Goal: Task Accomplishment & Management: Manage account settings

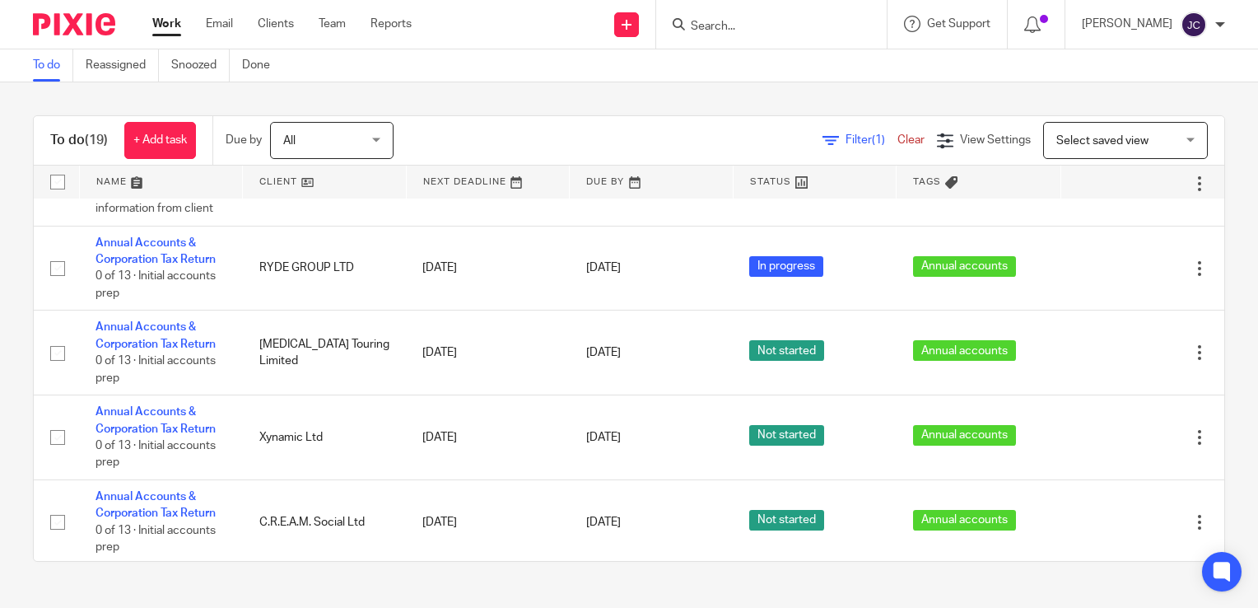
scroll to position [1291, 0]
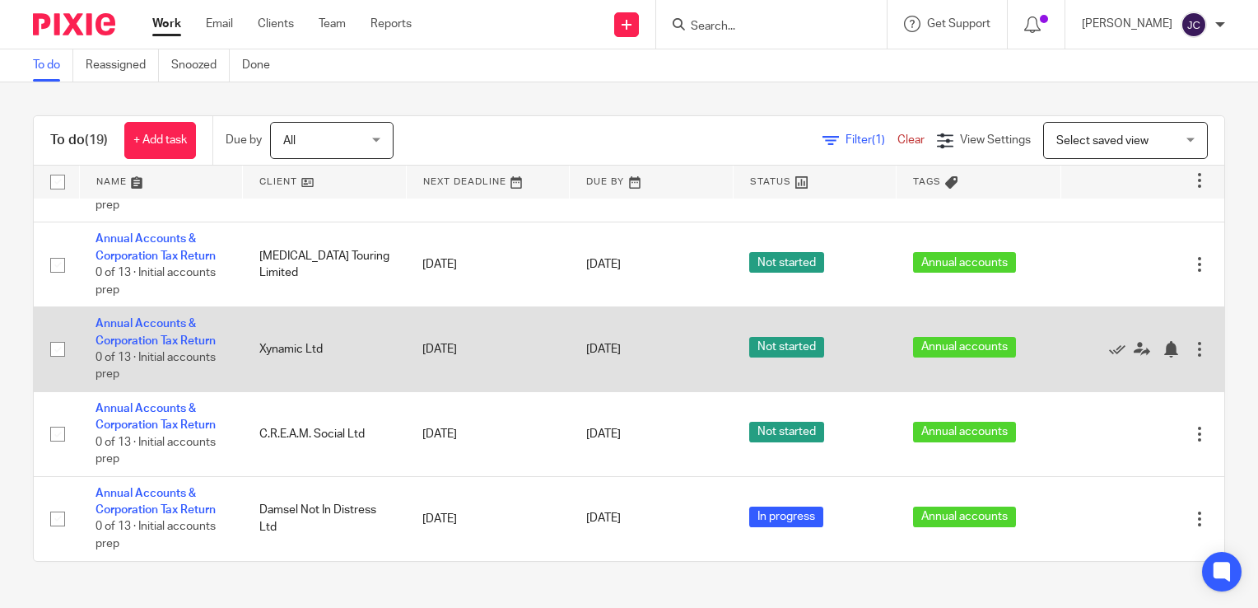
click at [795, 358] on td "Not started" at bounding box center [815, 349] width 164 height 85
click at [1191, 344] on div at bounding box center [1199, 349] width 16 height 16
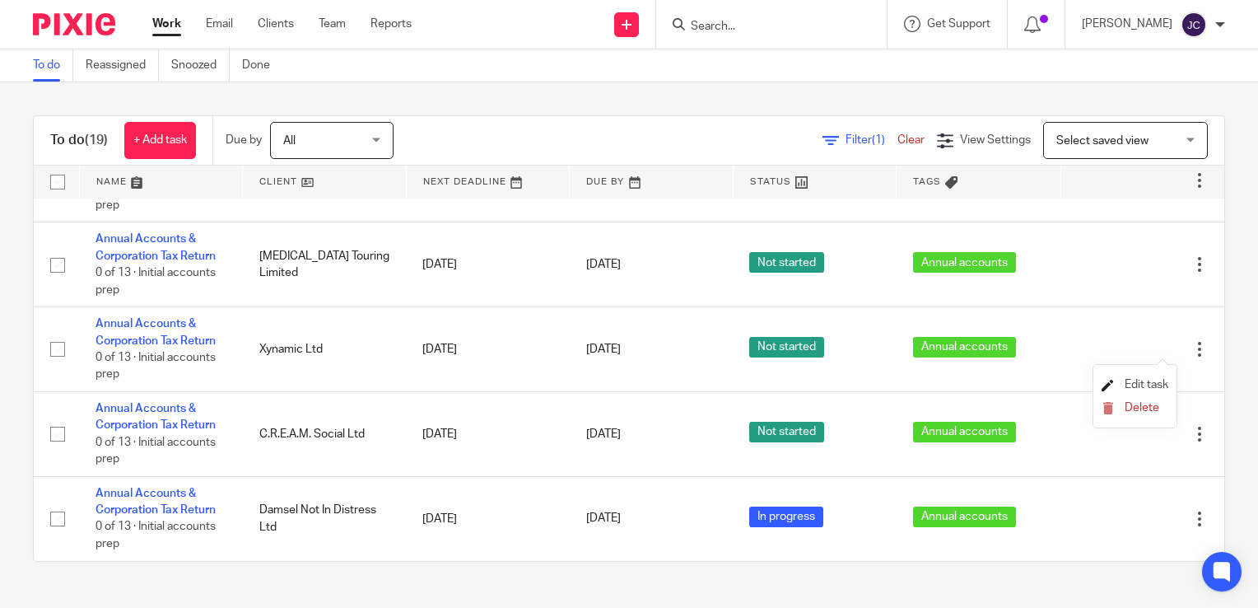
click at [1149, 382] on span "Edit task" at bounding box center [1147, 385] width 44 height 12
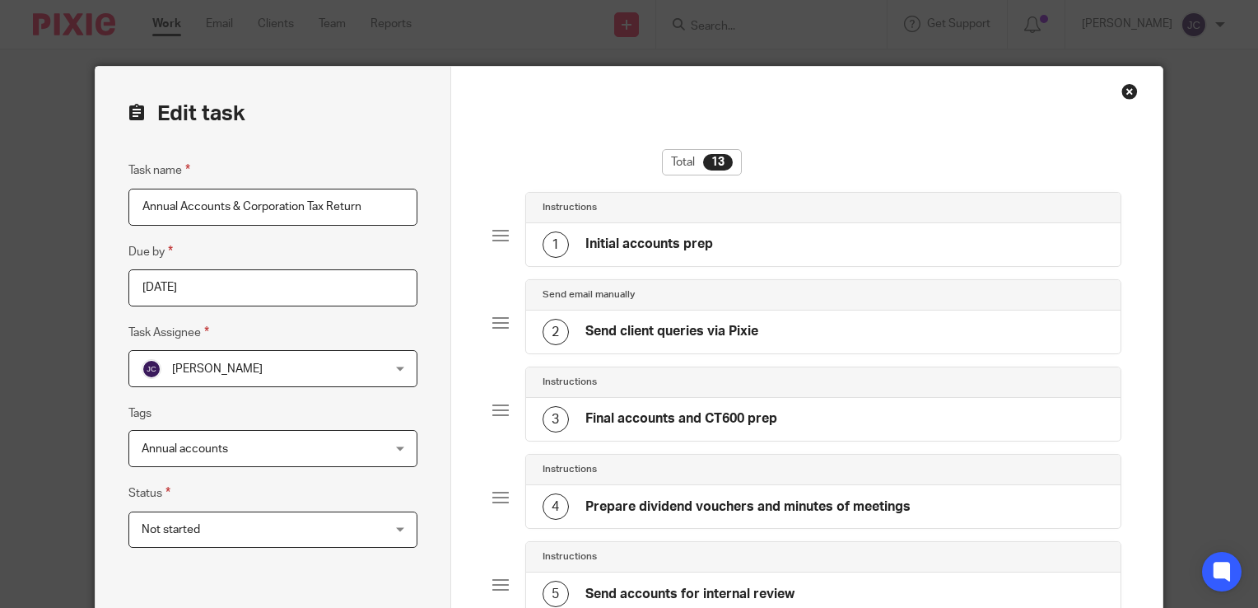
click at [226, 523] on span "Not started" at bounding box center [252, 529] width 220 height 35
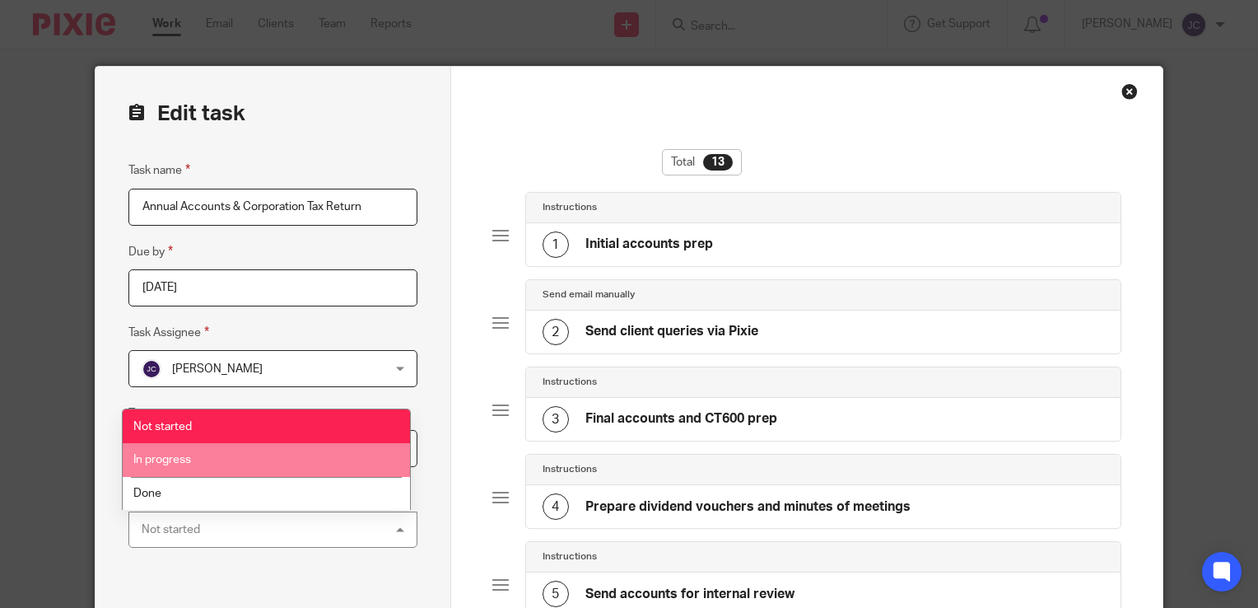
click at [221, 473] on li "In progress" at bounding box center [267, 460] width 288 height 34
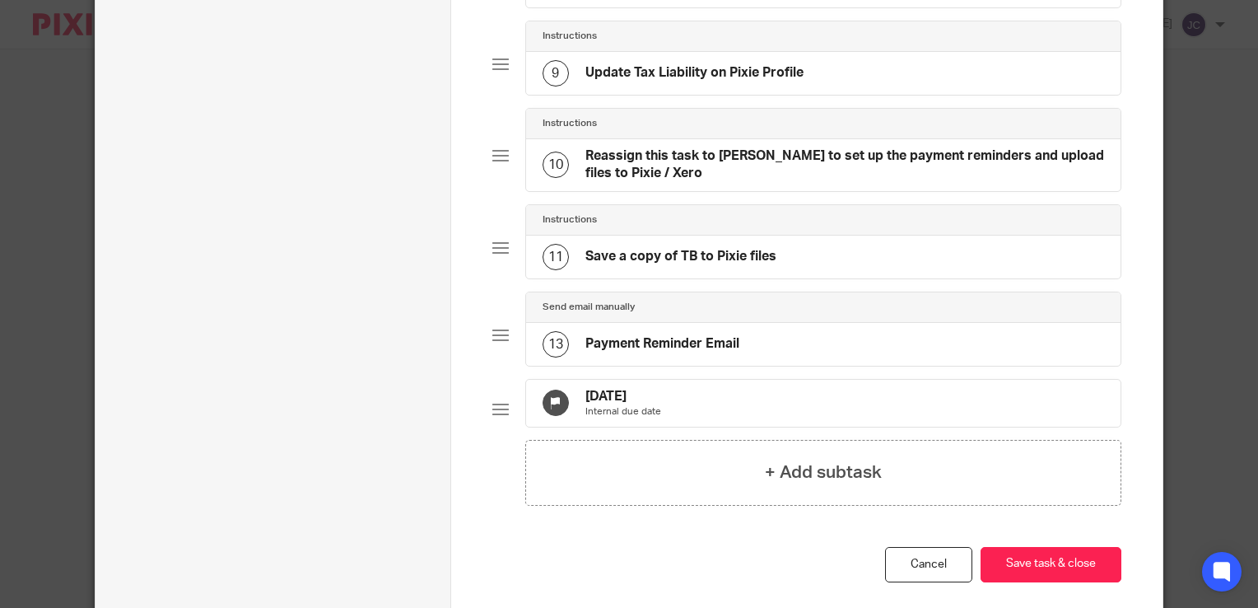
scroll to position [958, 0]
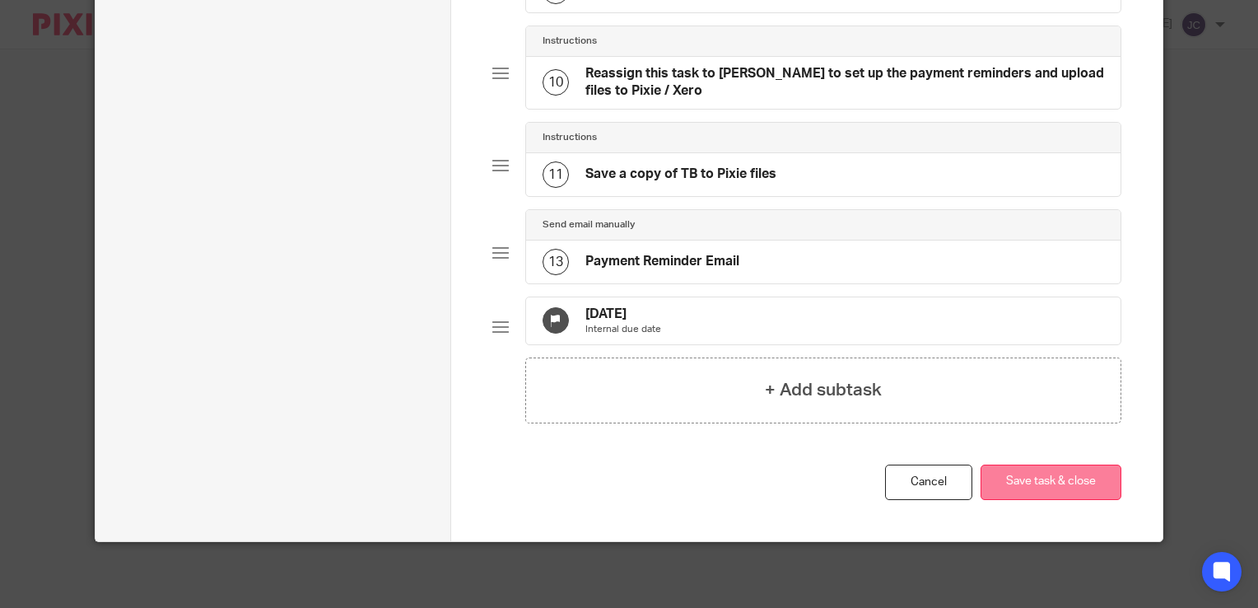
click at [1051, 495] on button "Save task & close" at bounding box center [1051, 481] width 141 height 35
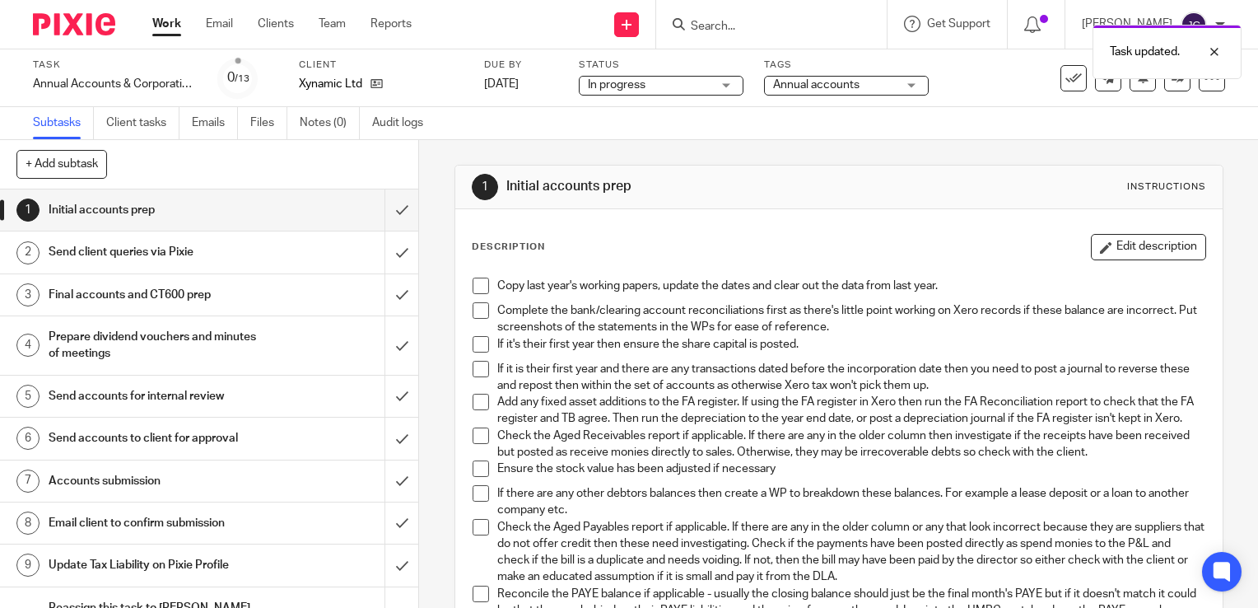
click at [171, 19] on link "Work" at bounding box center [166, 24] width 29 height 16
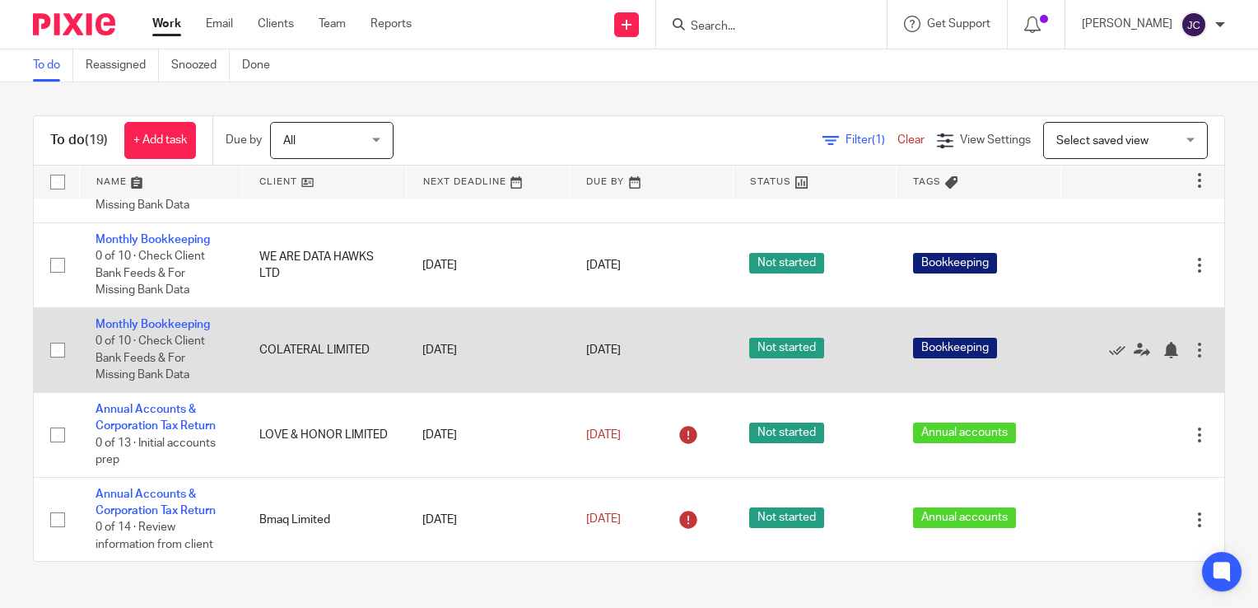
scroll to position [329, 0]
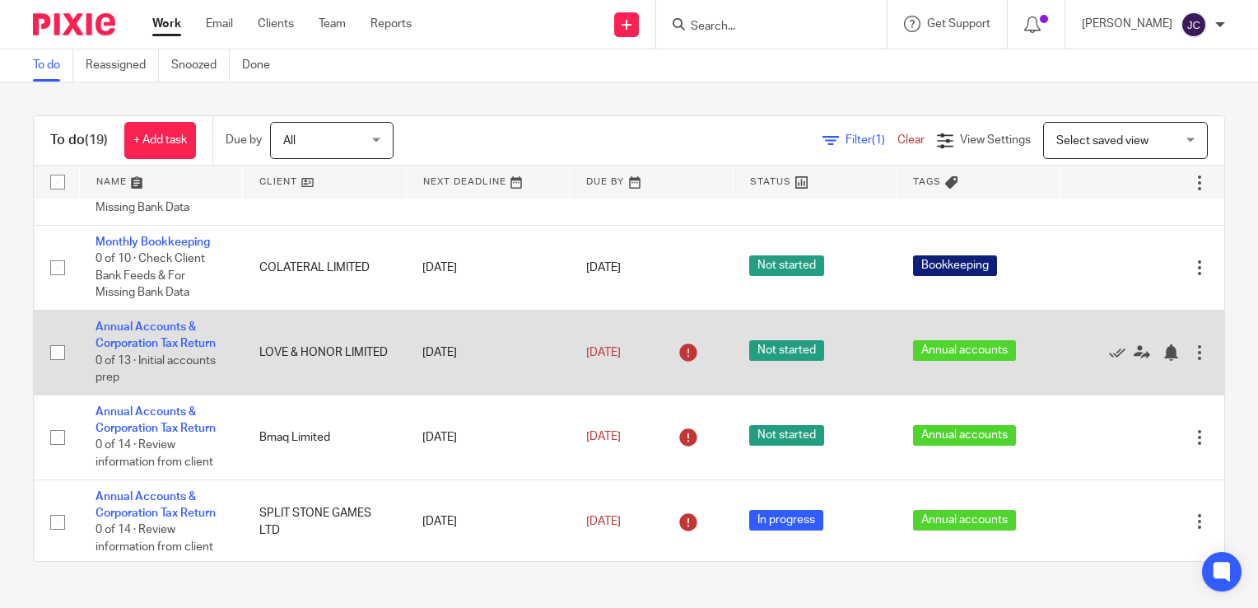
click at [221, 373] on td "Annual Accounts & Corporation Tax Return 0 of 13 · Initial accounts prep" at bounding box center [161, 352] width 164 height 85
click at [203, 357] on td "Annual Accounts & Corporation Tax Return 0 of 13 · Initial accounts prep" at bounding box center [161, 352] width 164 height 85
drag, startPoint x: 1163, startPoint y: 360, endPoint x: 1166, endPoint y: 368, distance: 8.6
click at [1166, 368] on div "Edit task Delete" at bounding box center [1142, 352] width 131 height 41
click at [1191, 357] on div at bounding box center [1199, 352] width 16 height 16
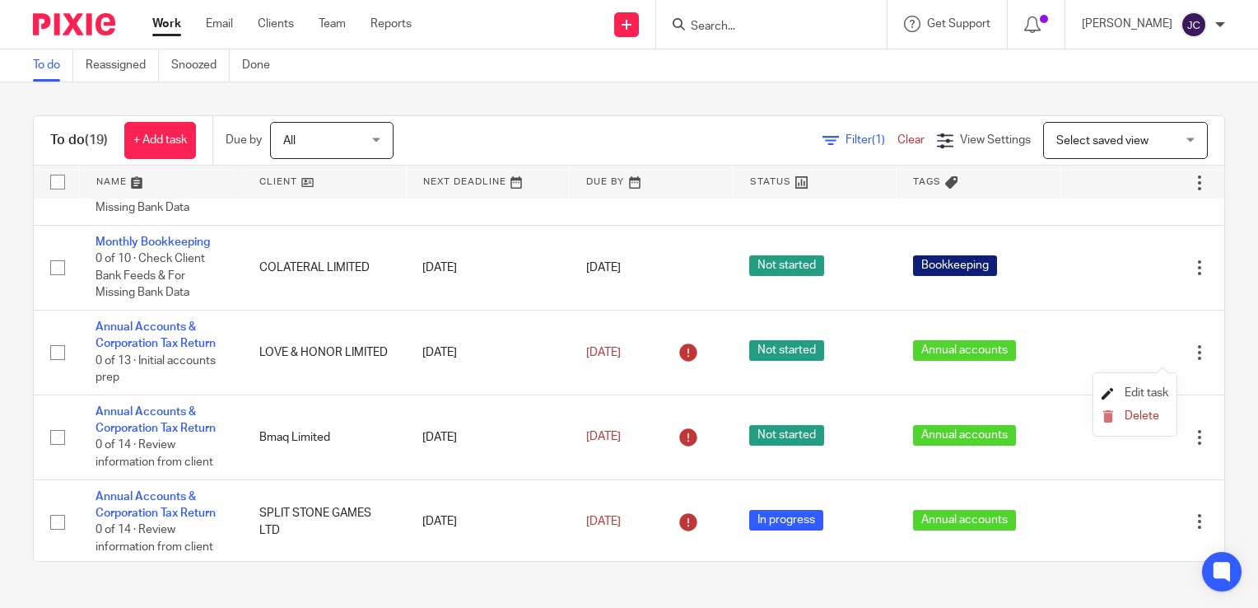
click at [1162, 389] on span "Edit task" at bounding box center [1147, 393] width 44 height 12
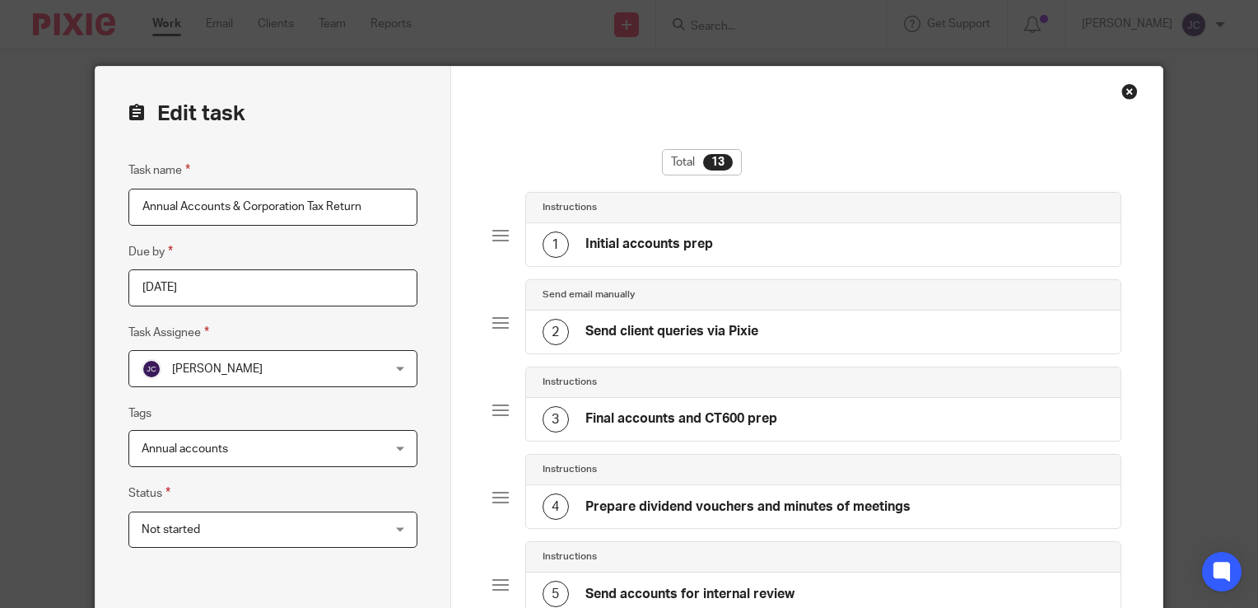
click at [202, 534] on span "Not started" at bounding box center [252, 529] width 220 height 35
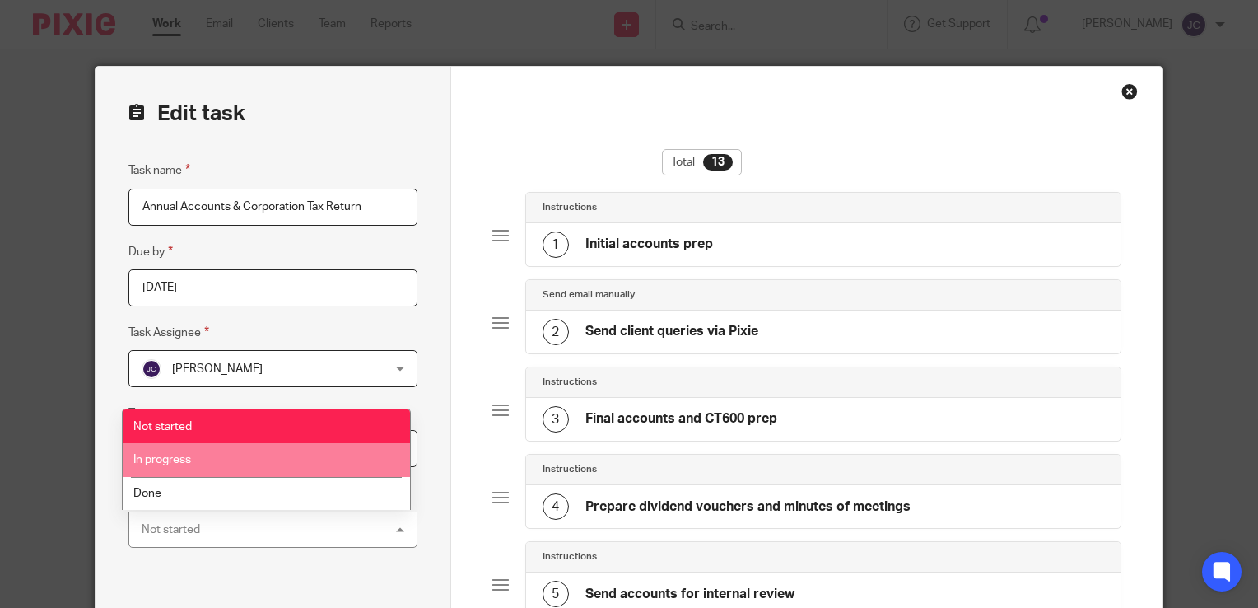
click at [204, 445] on li "In progress" at bounding box center [267, 460] width 288 height 34
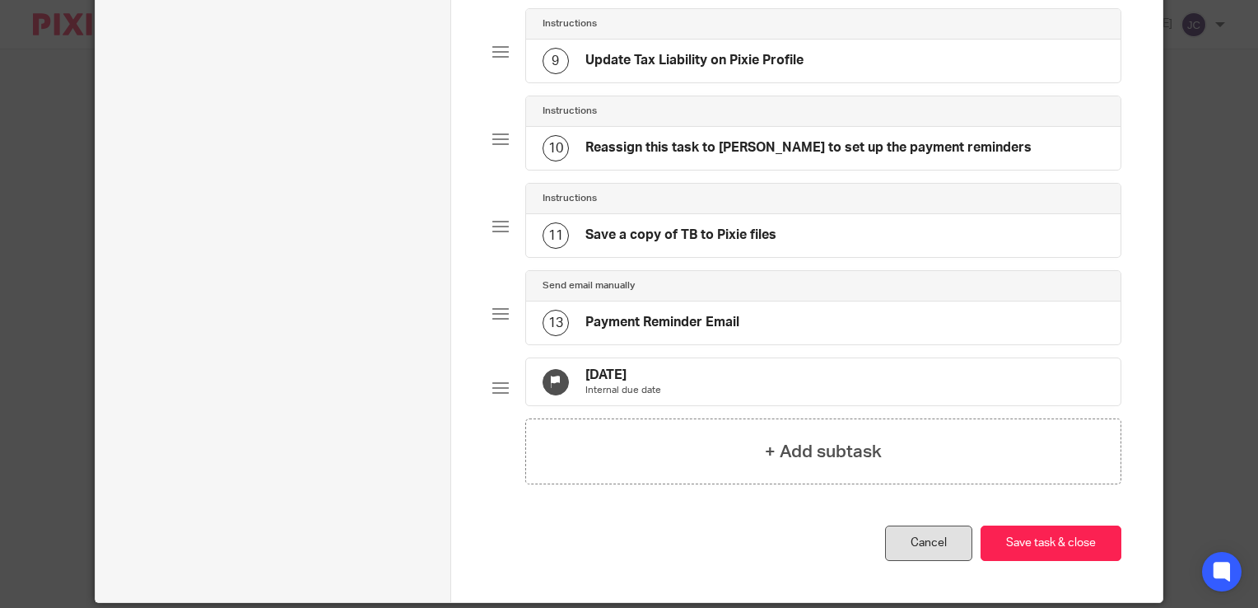
scroll to position [949, 0]
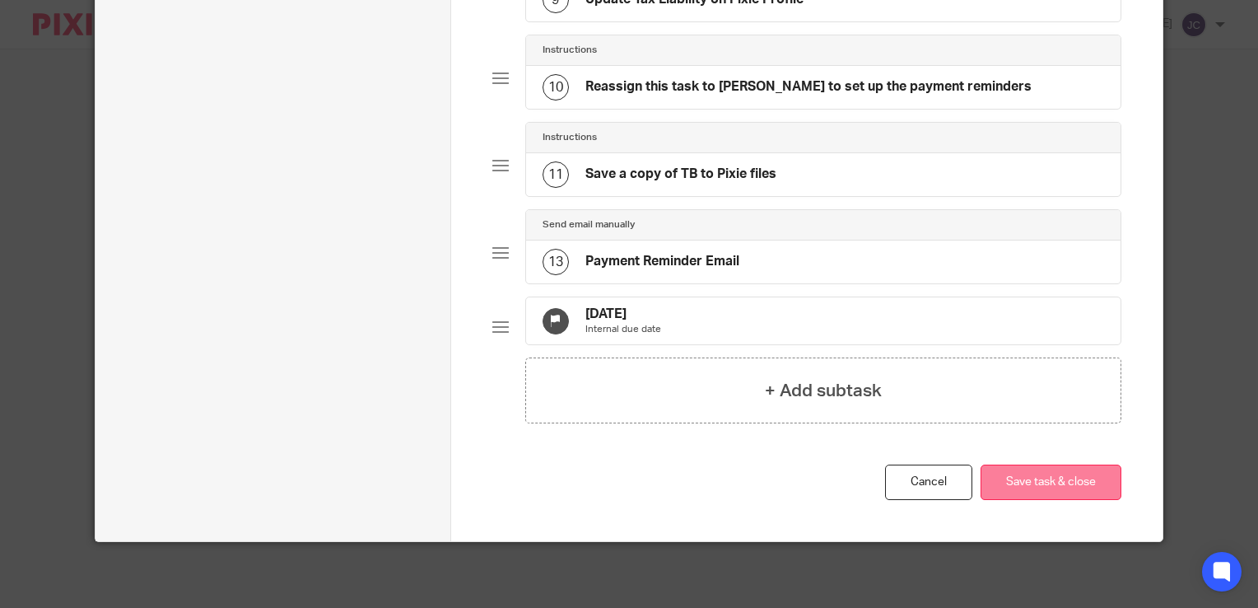
click at [1038, 480] on button "Save task & close" at bounding box center [1051, 481] width 141 height 35
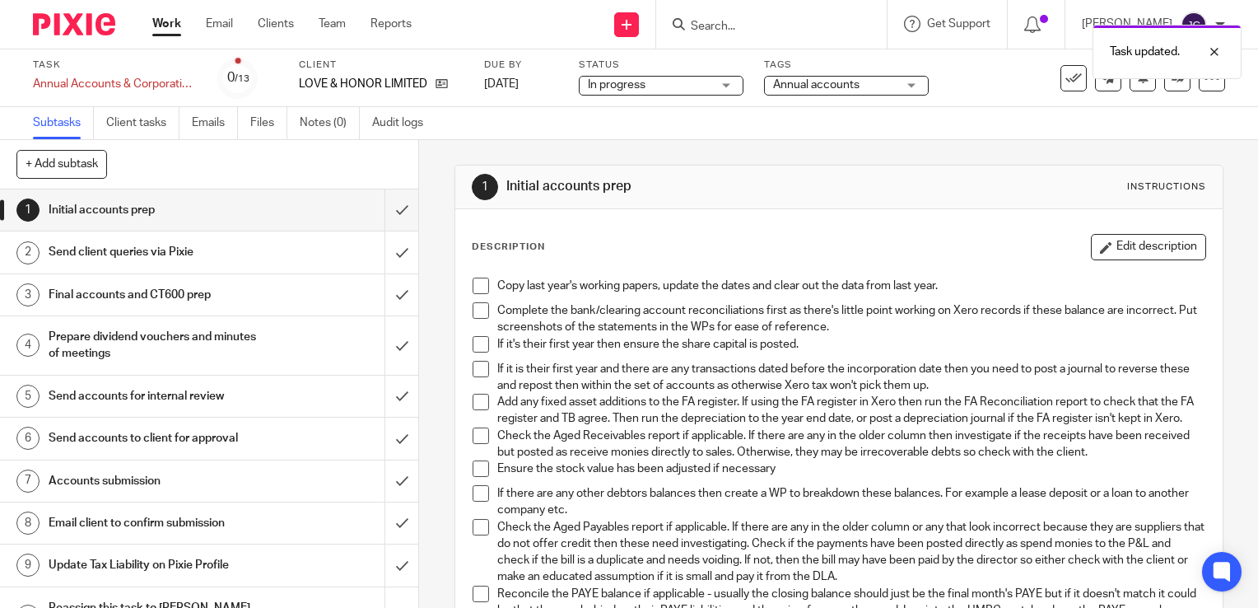
click at [168, 27] on link "Work" at bounding box center [166, 24] width 29 height 16
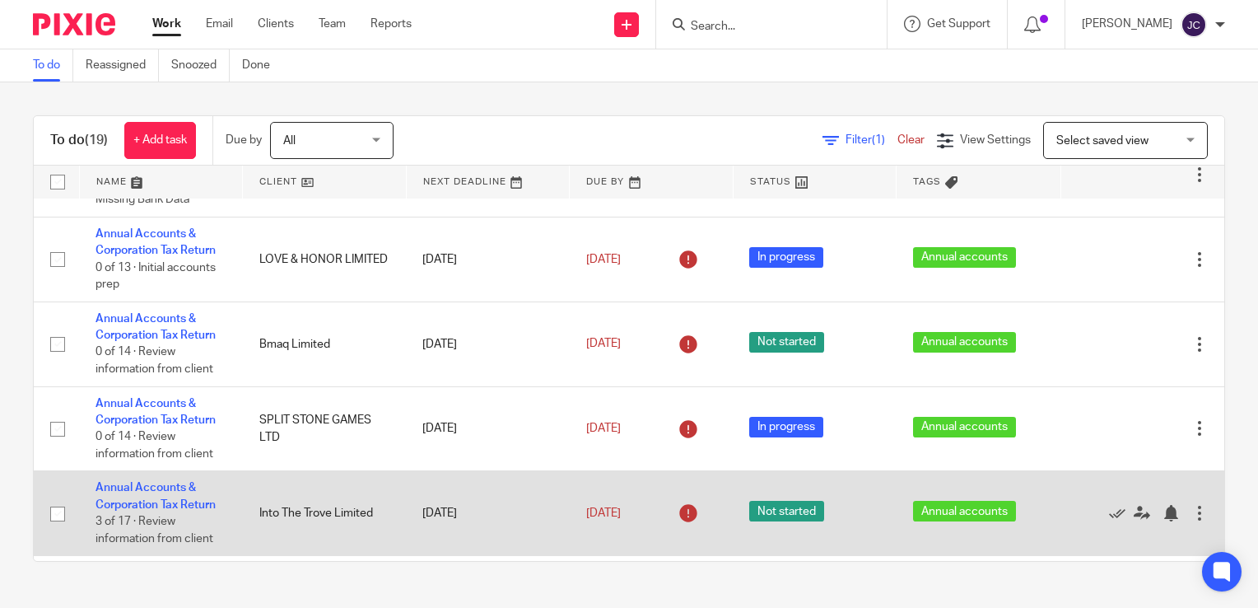
scroll to position [494, 0]
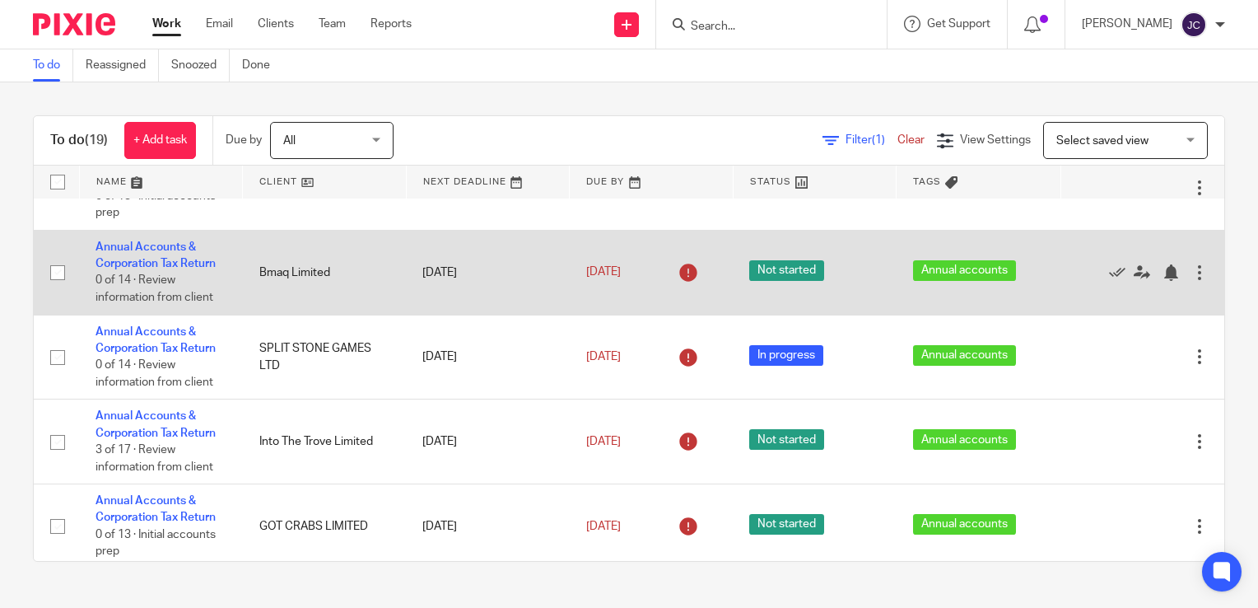
click at [1191, 281] on div at bounding box center [1199, 272] width 16 height 16
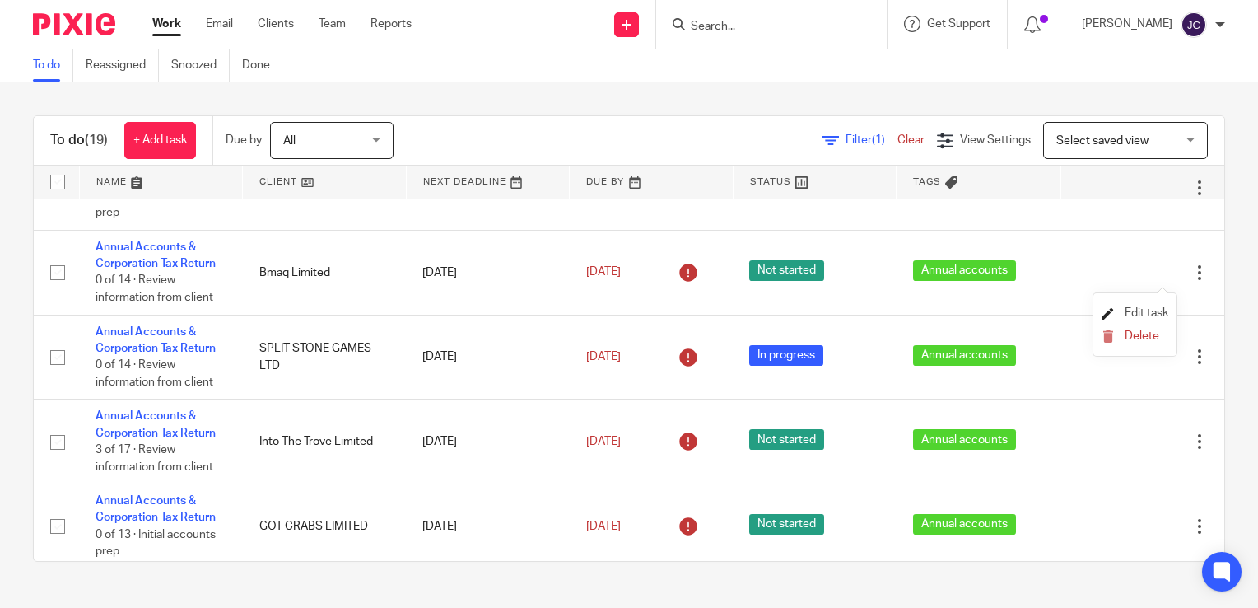
click at [1159, 308] on span "Edit task" at bounding box center [1147, 313] width 44 height 12
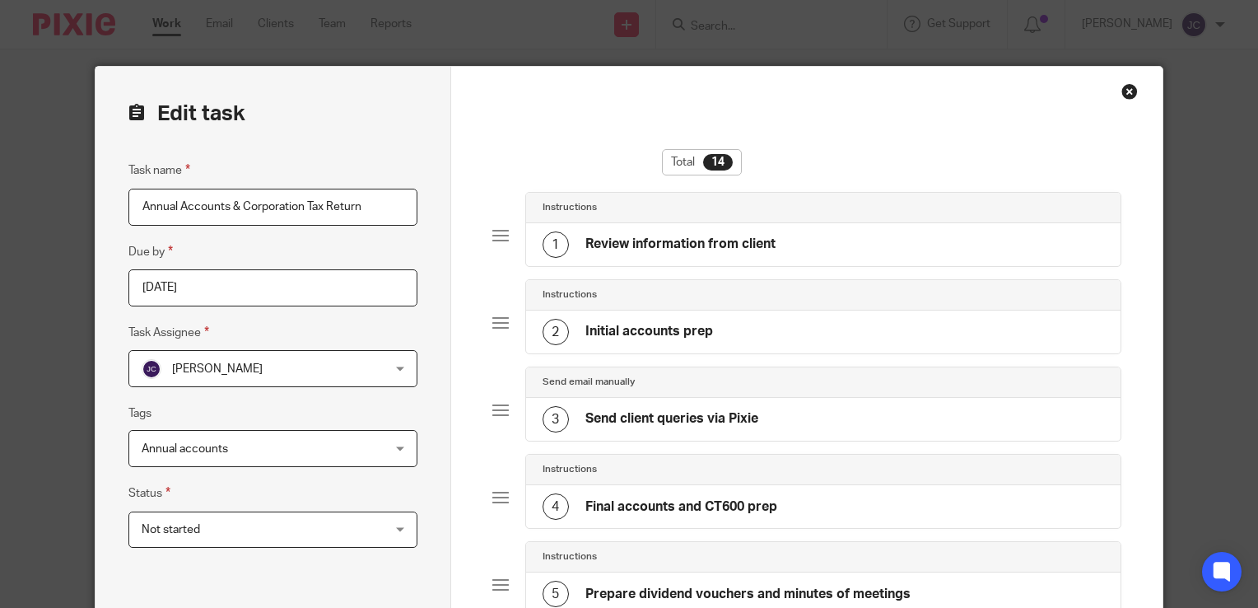
click at [313, 521] on span "Not started" at bounding box center [252, 529] width 220 height 35
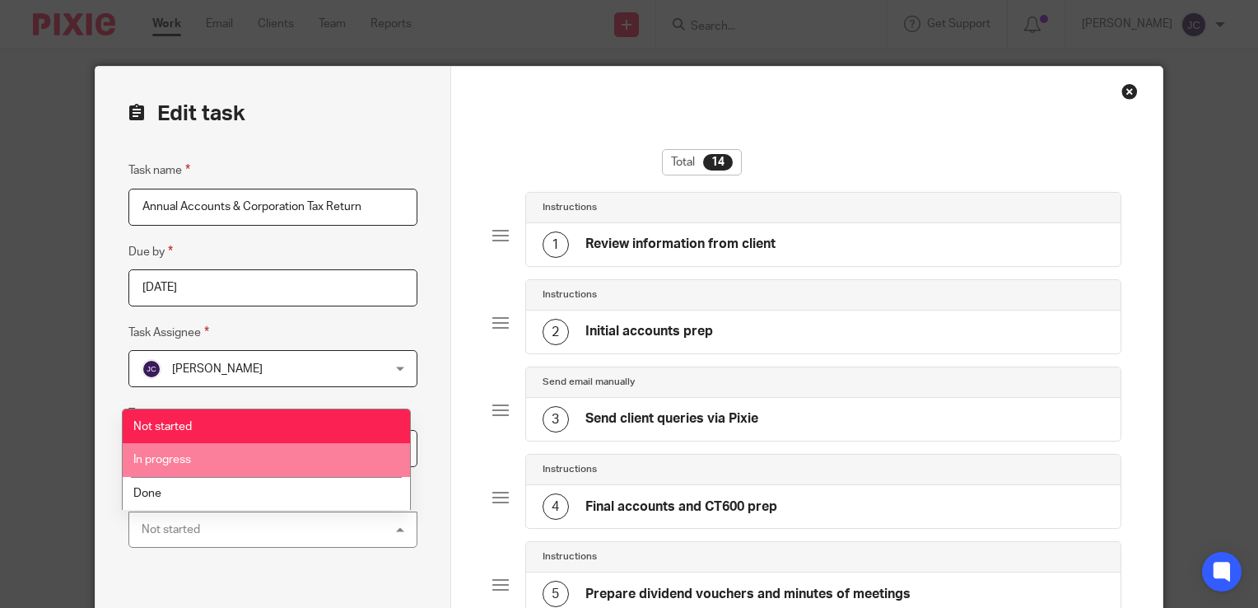
click at [296, 463] on li "In progress" at bounding box center [267, 460] width 288 height 34
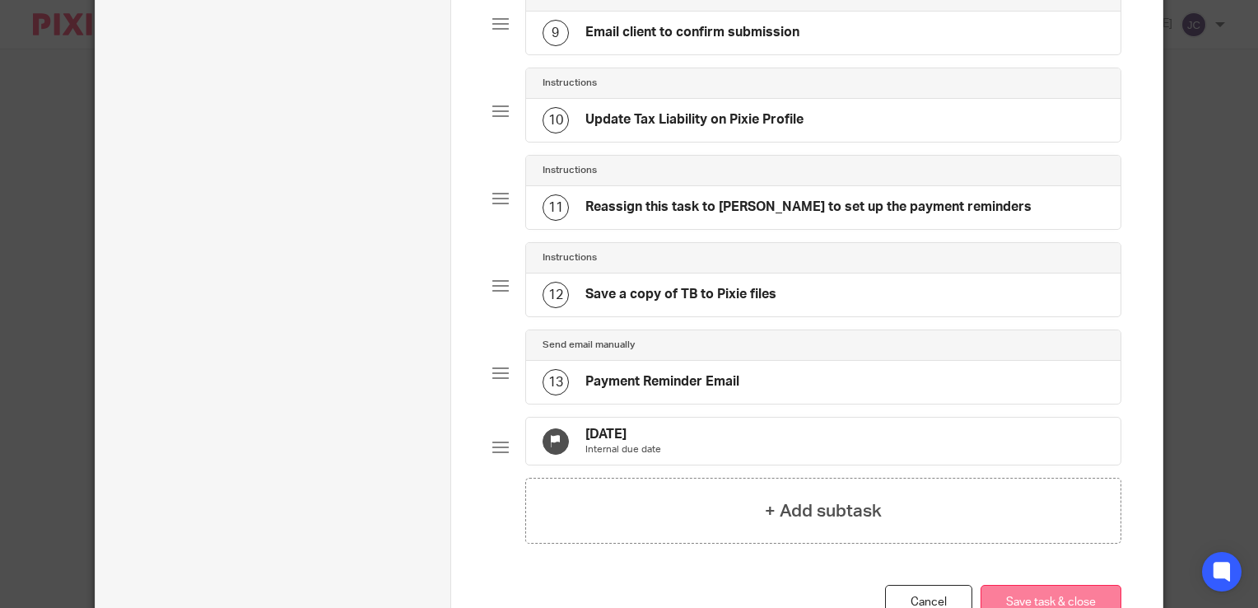
scroll to position [1037, 0]
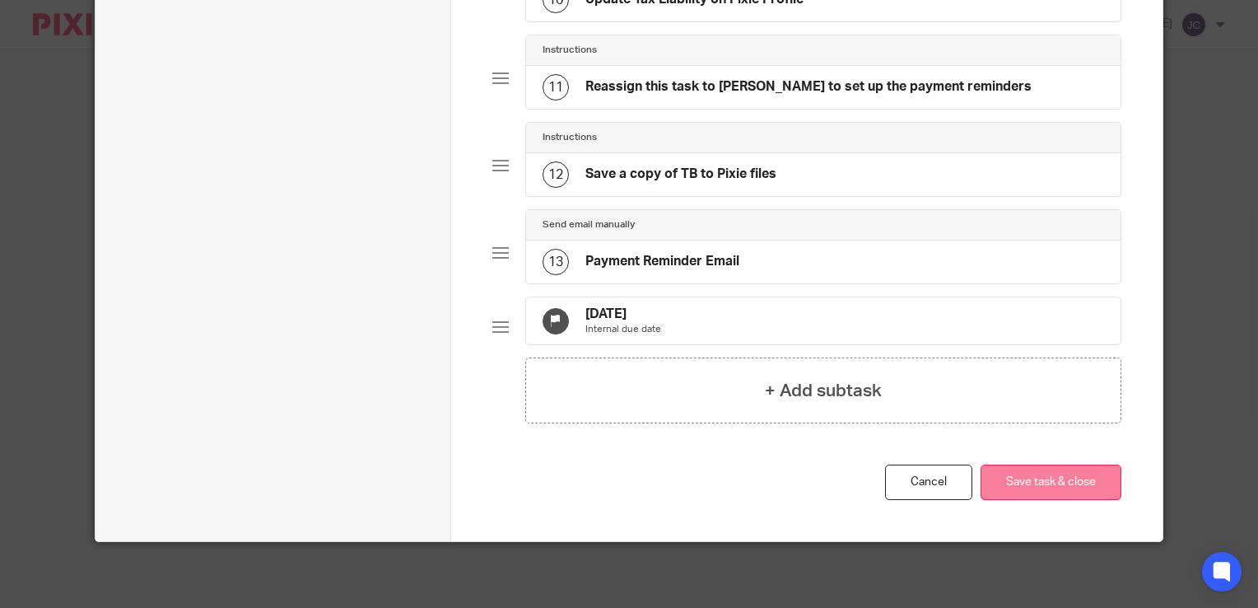
click at [1077, 479] on button "Save task & close" at bounding box center [1051, 481] width 141 height 35
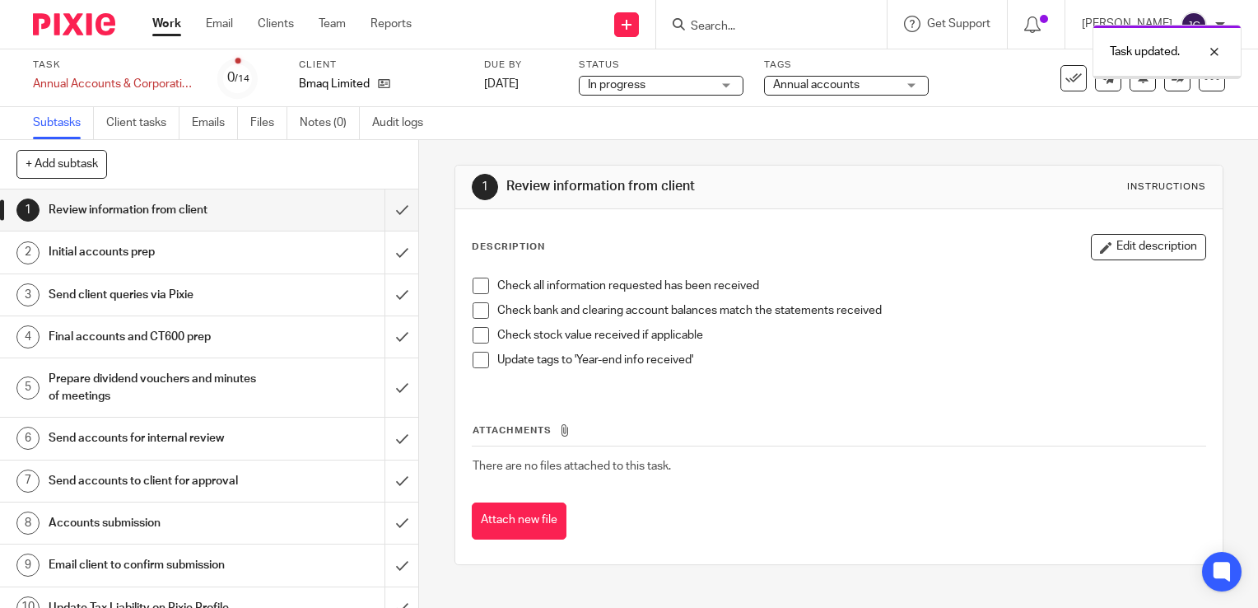
click at [172, 27] on link "Work" at bounding box center [166, 24] width 29 height 16
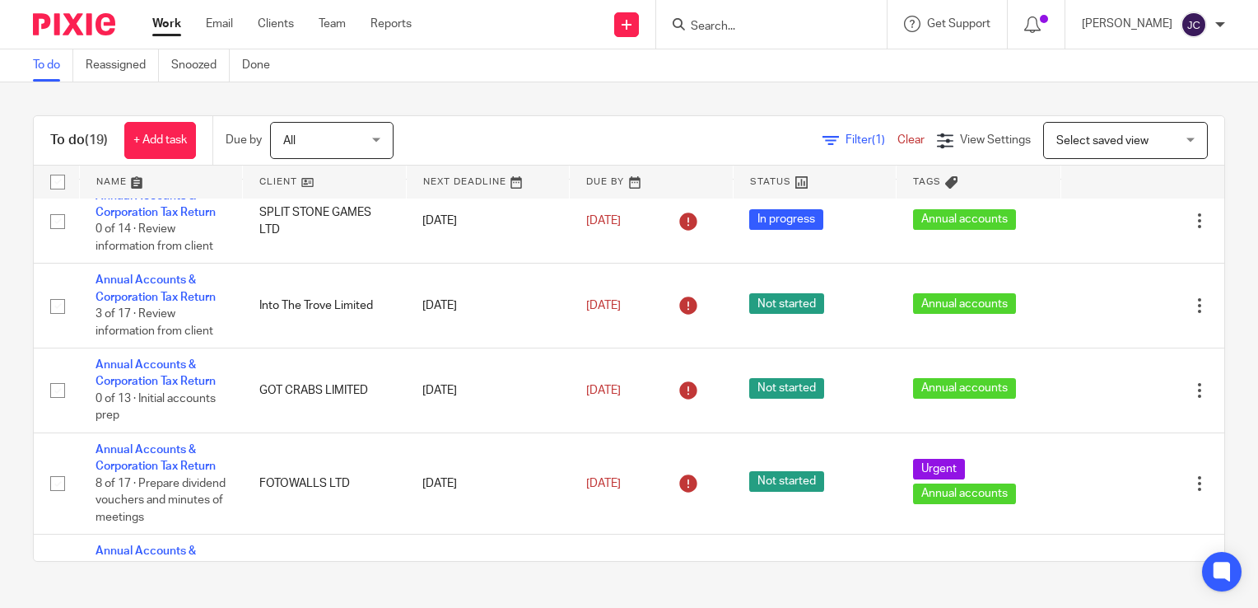
scroll to position [659, 0]
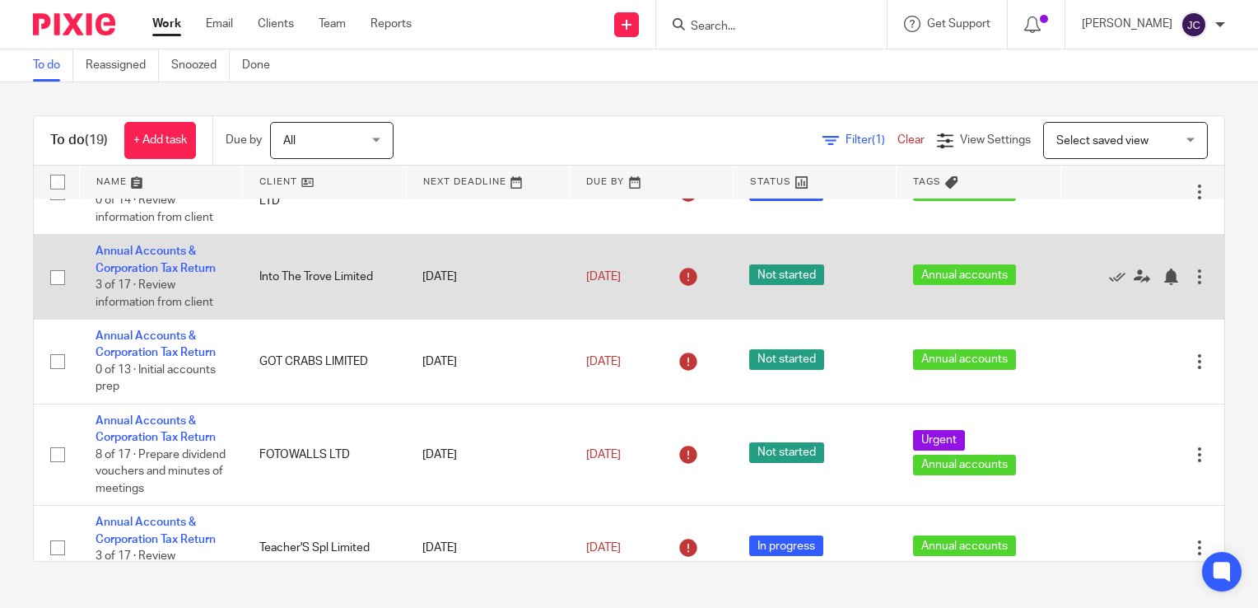
click at [1191, 278] on div at bounding box center [1199, 276] width 16 height 16
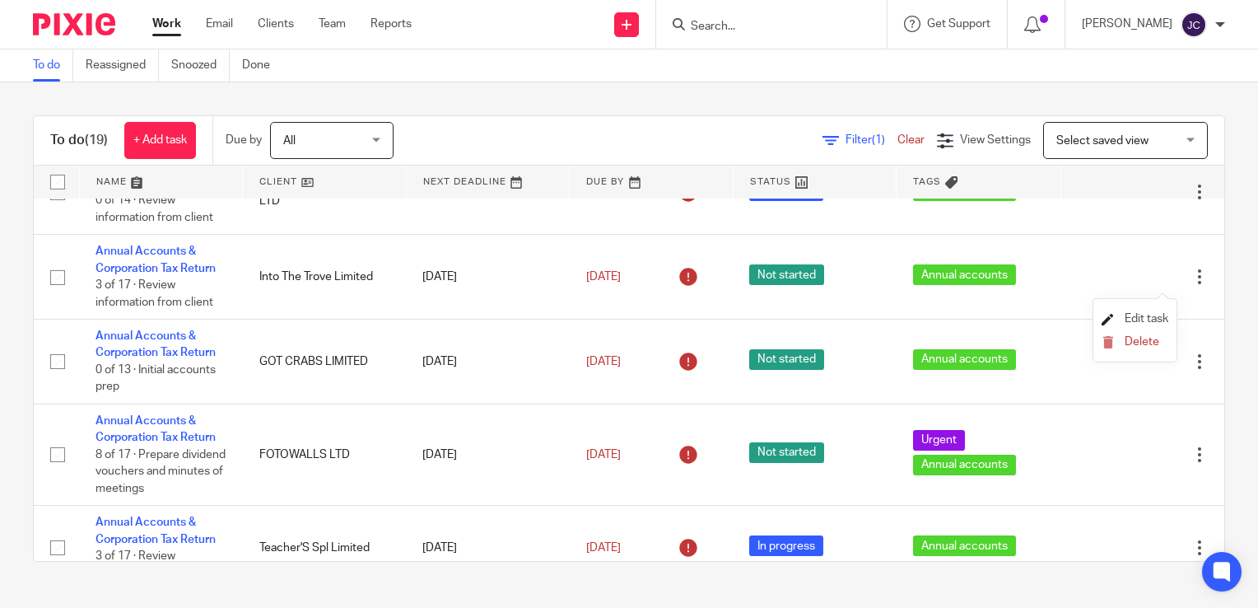
click at [1146, 318] on span "Edit task" at bounding box center [1147, 319] width 44 height 12
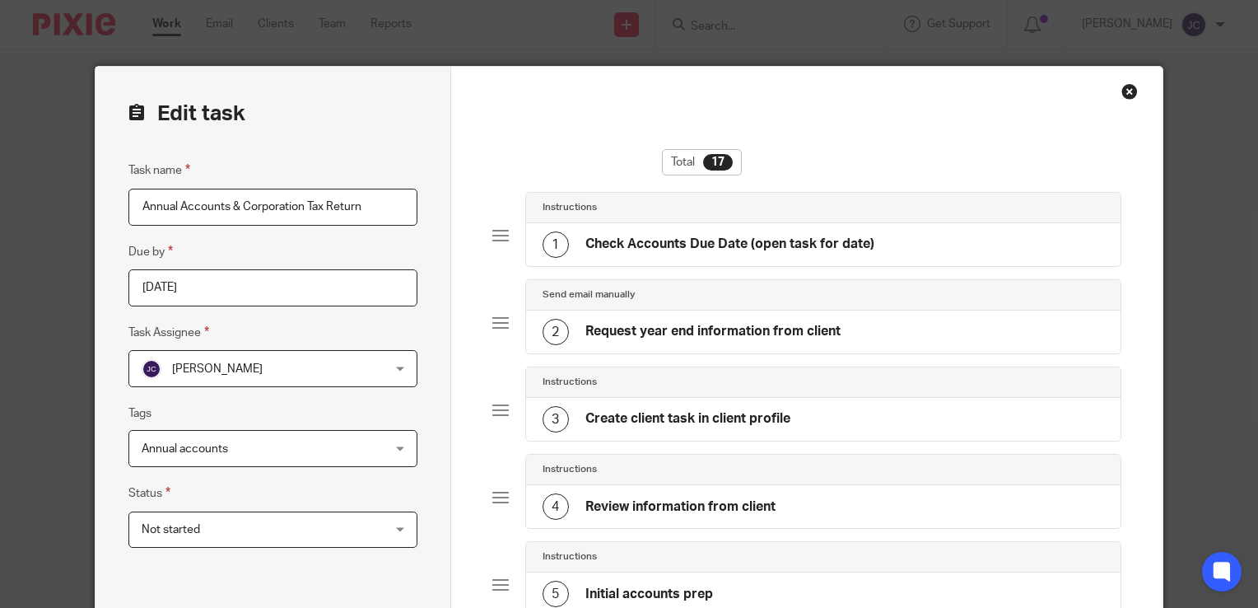
click at [339, 519] on span "Not started" at bounding box center [252, 529] width 220 height 35
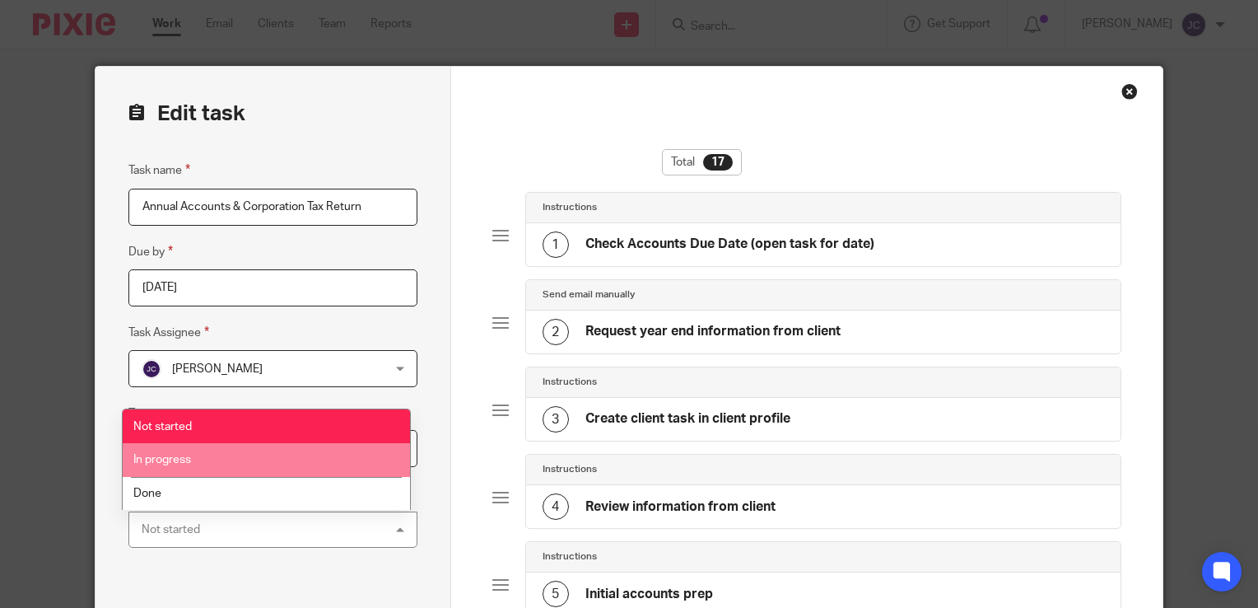
click at [324, 470] on li "In progress" at bounding box center [267, 460] width 288 height 34
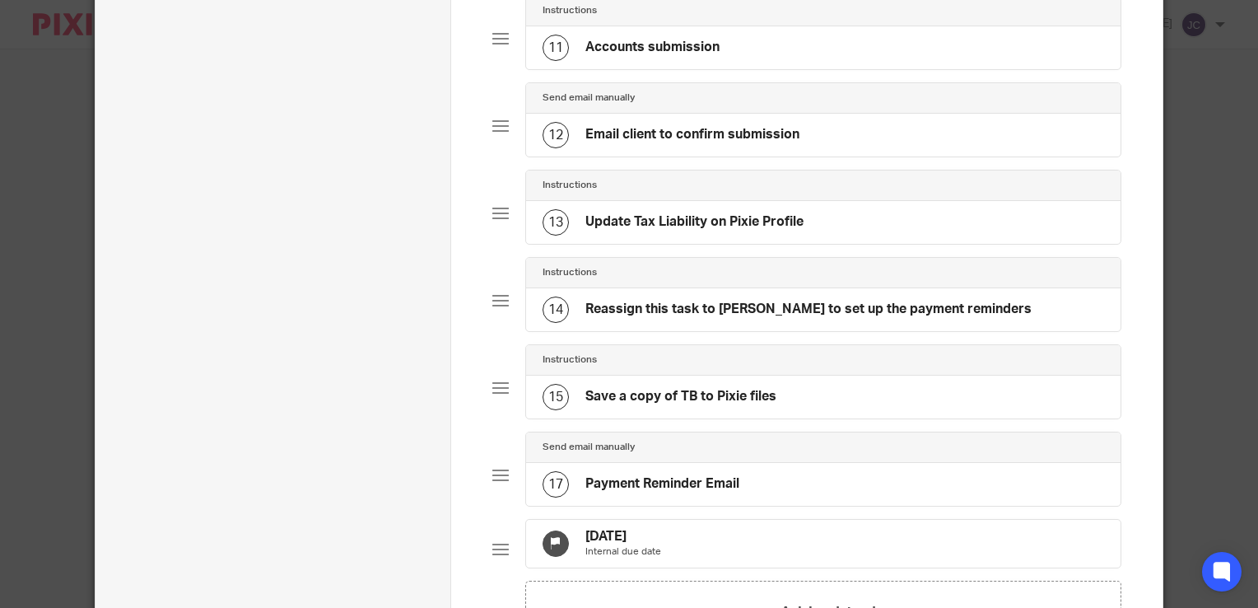
scroll to position [1298, 0]
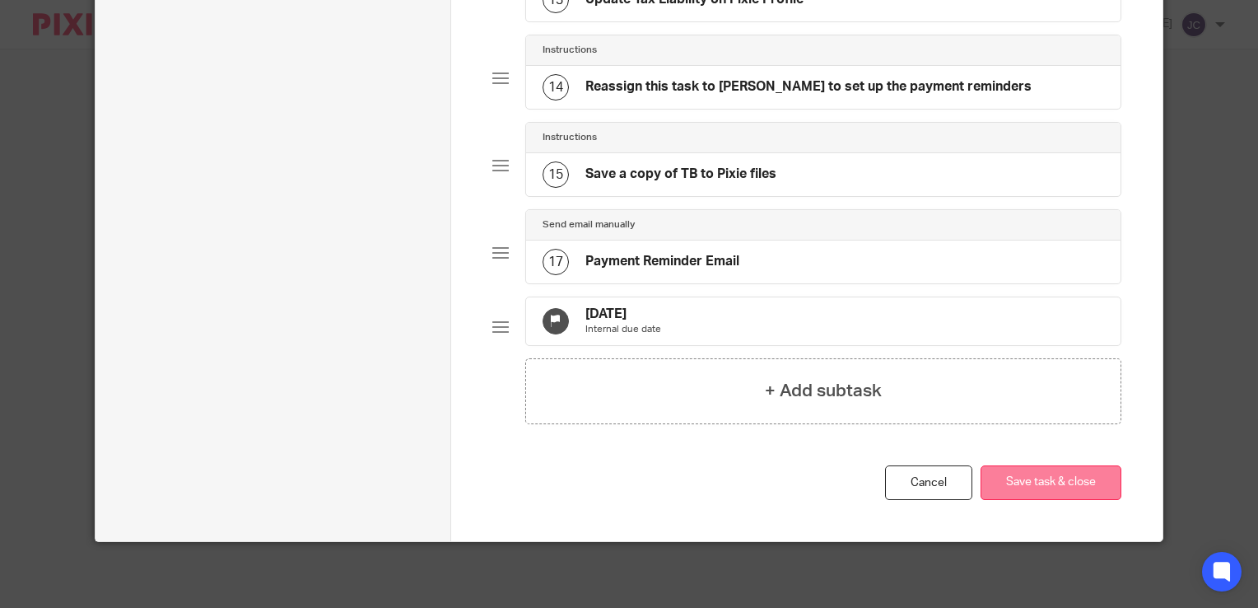
click at [1066, 491] on button "Save task & close" at bounding box center [1051, 482] width 141 height 35
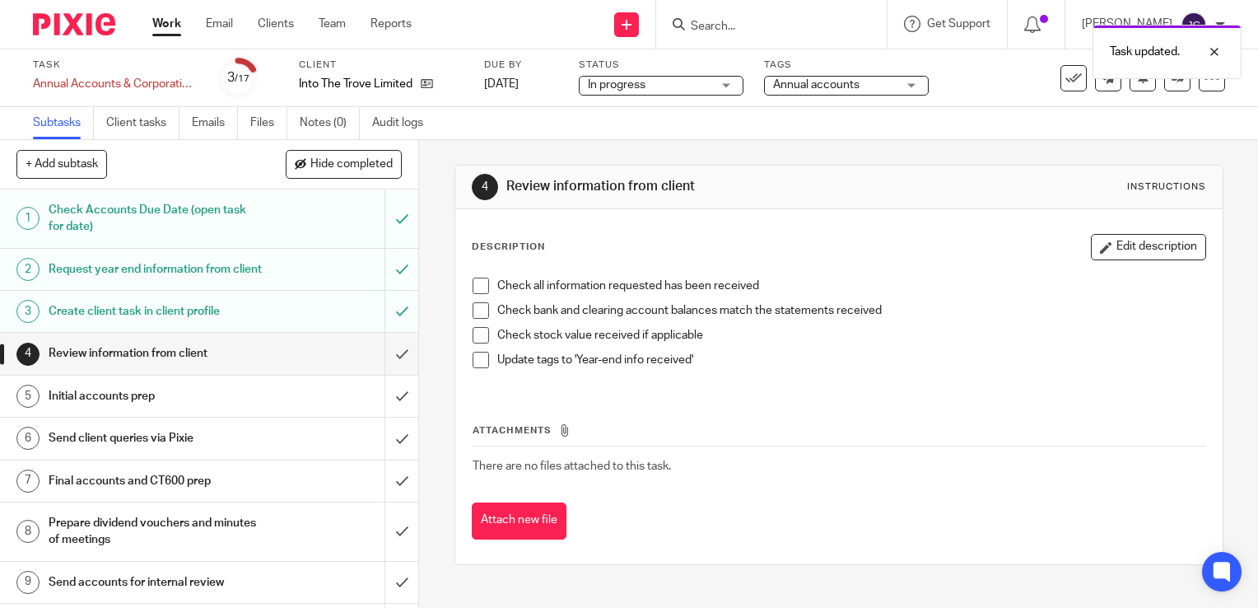
click at [166, 23] on link "Work" at bounding box center [166, 24] width 29 height 16
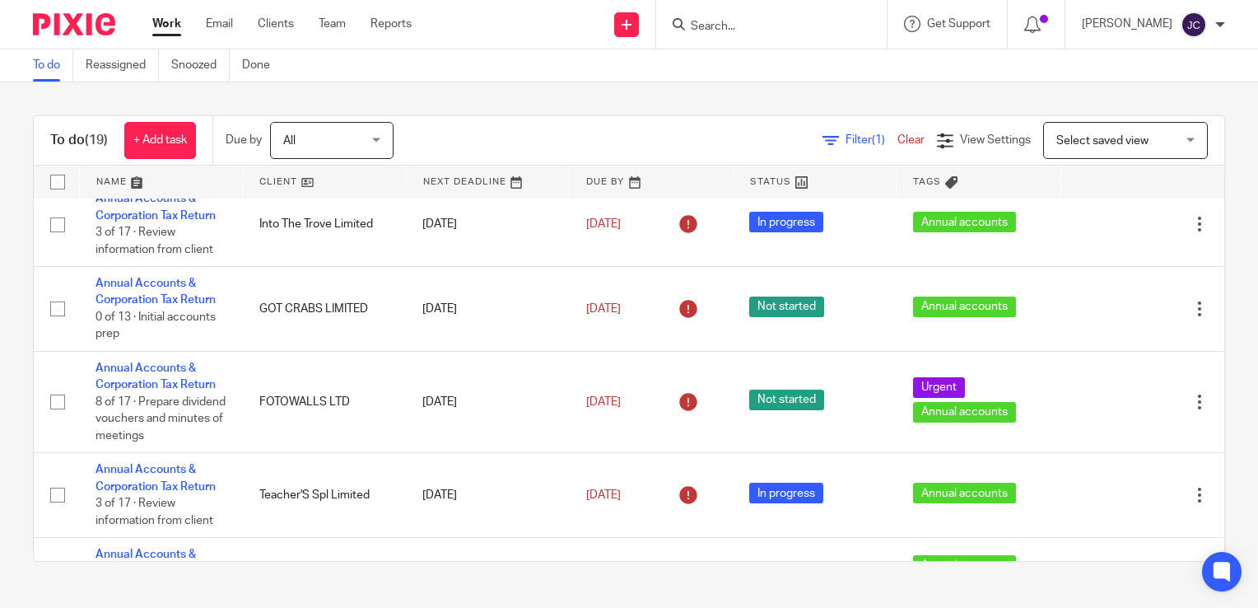
scroll to position [741, 0]
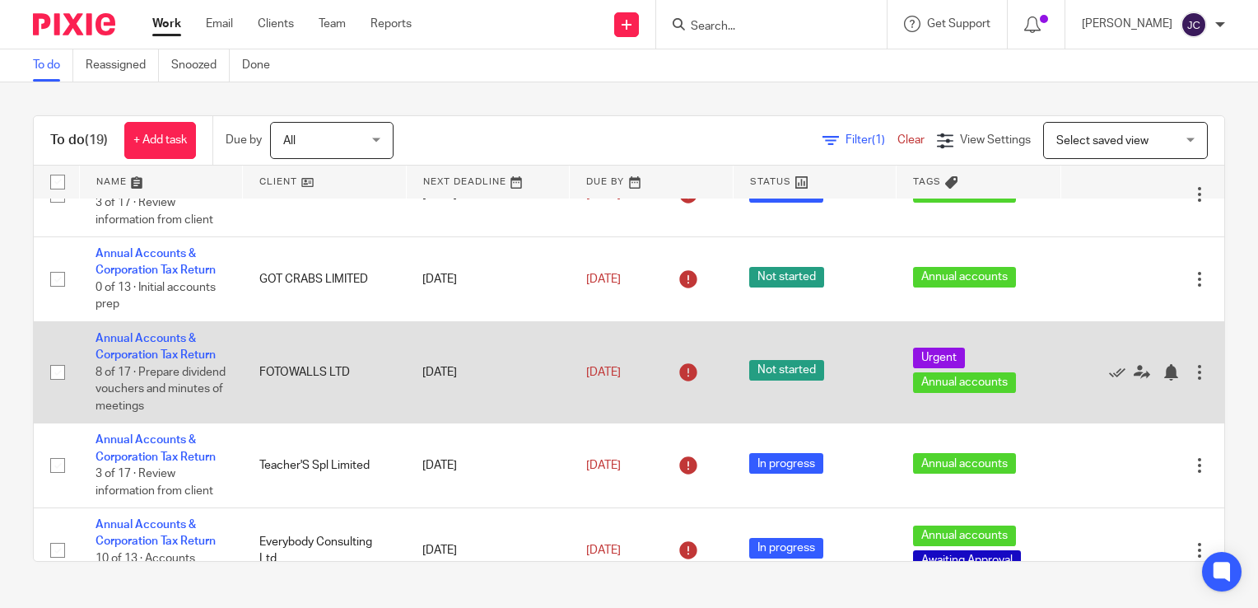
click at [1191, 380] on div at bounding box center [1199, 372] width 16 height 16
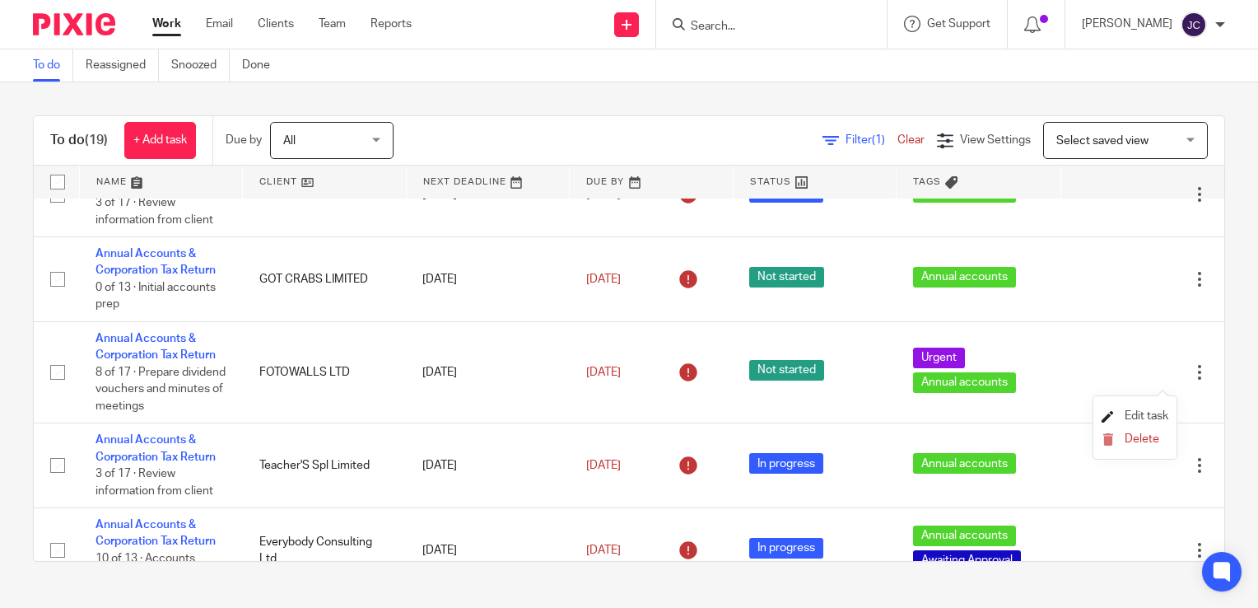
click at [1143, 413] on span "Edit task" at bounding box center [1147, 416] width 44 height 12
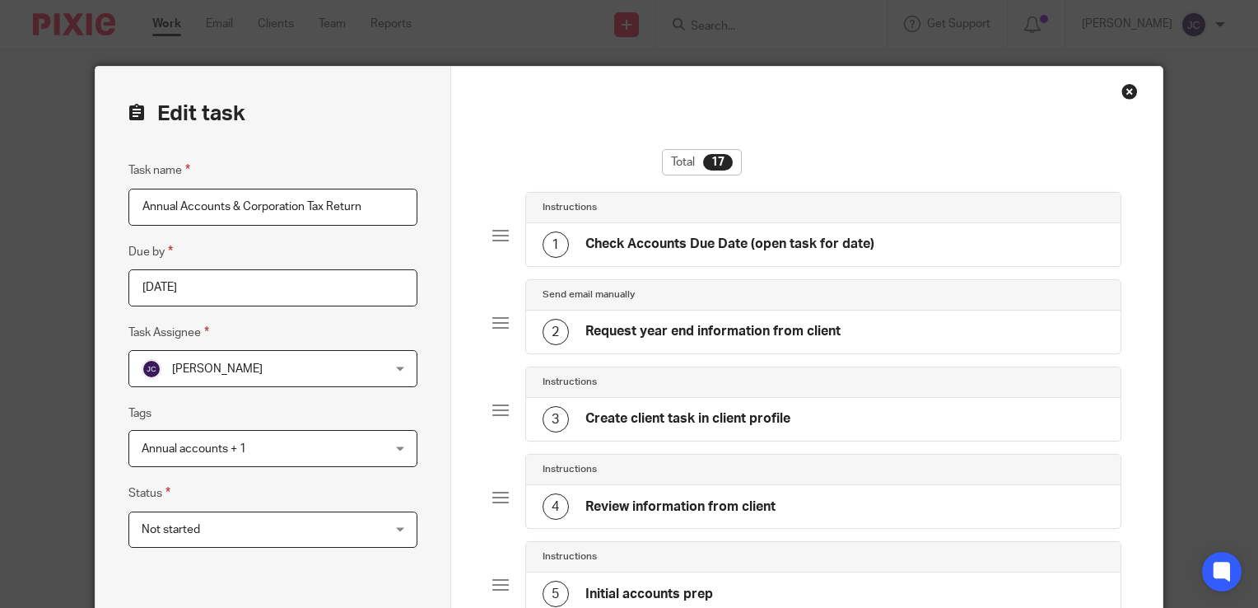
click at [323, 541] on span "Not started" at bounding box center [252, 529] width 220 height 35
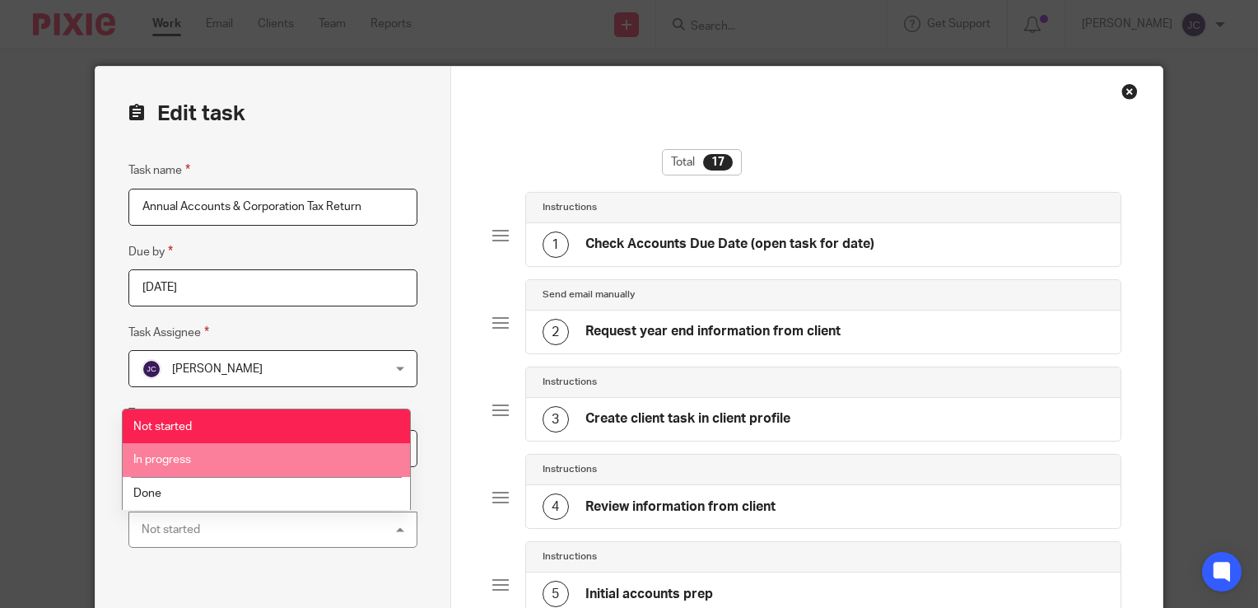
click at [301, 460] on li "In progress" at bounding box center [267, 460] width 288 height 34
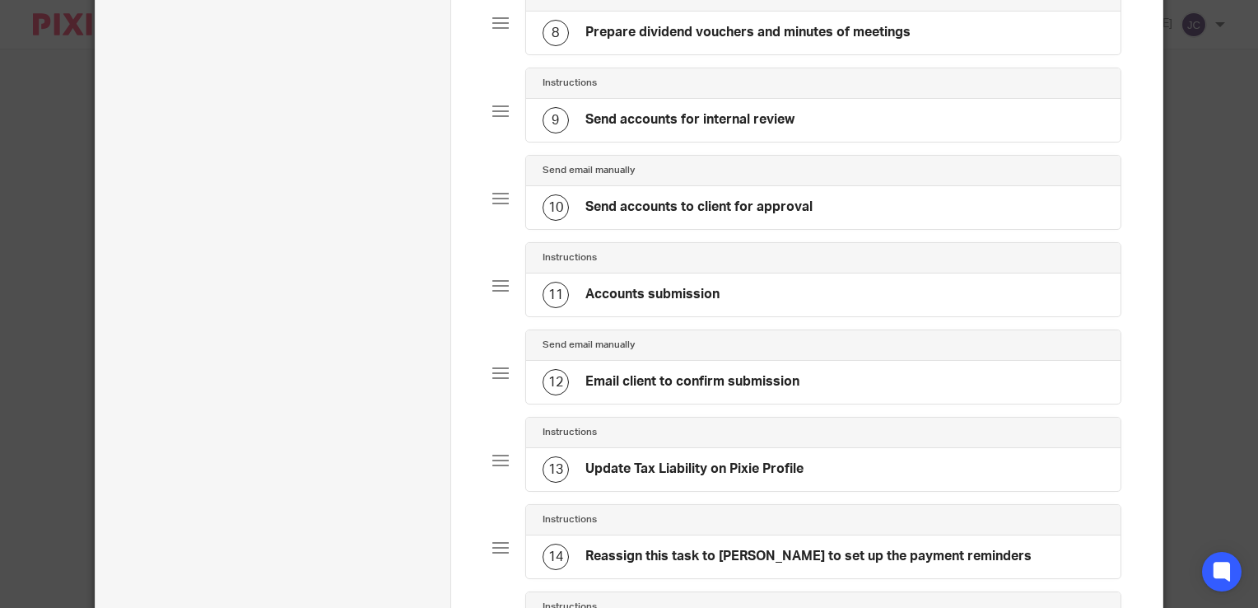
scroll to position [1298, 0]
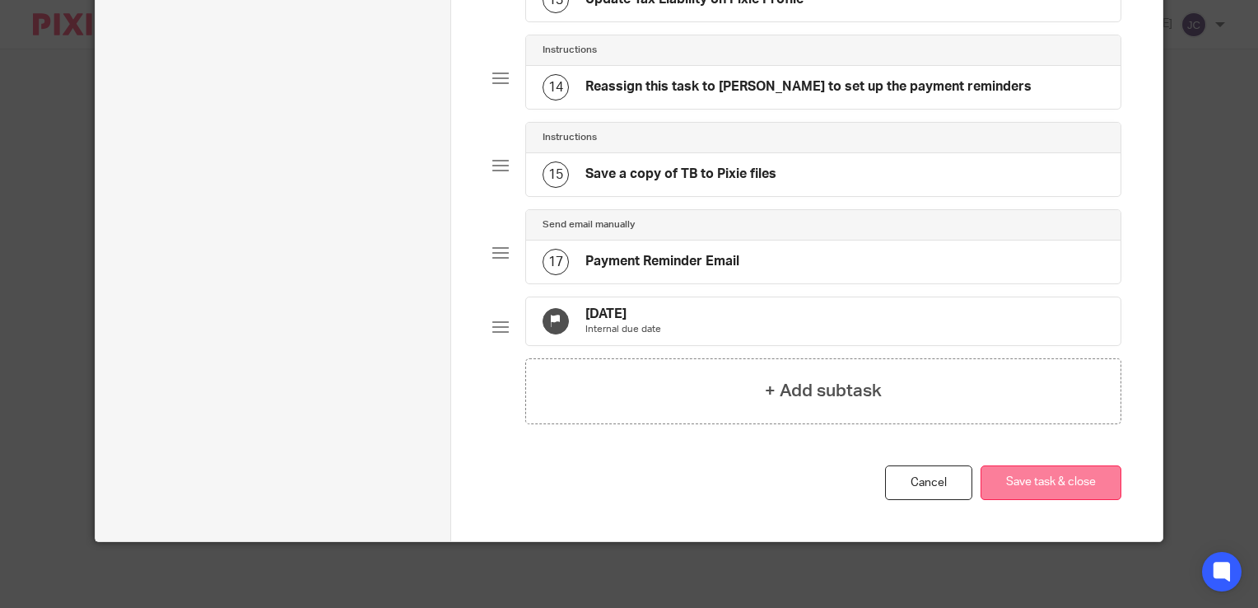
click at [1045, 486] on button "Save task & close" at bounding box center [1051, 482] width 141 height 35
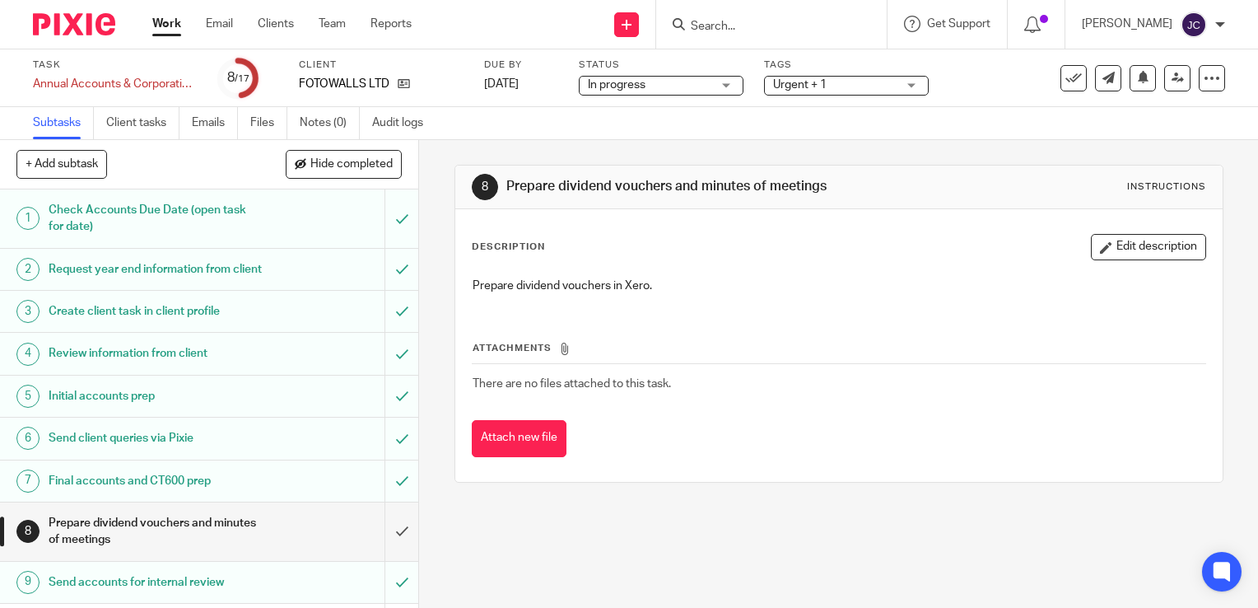
click at [161, 29] on link "Work" at bounding box center [166, 24] width 29 height 16
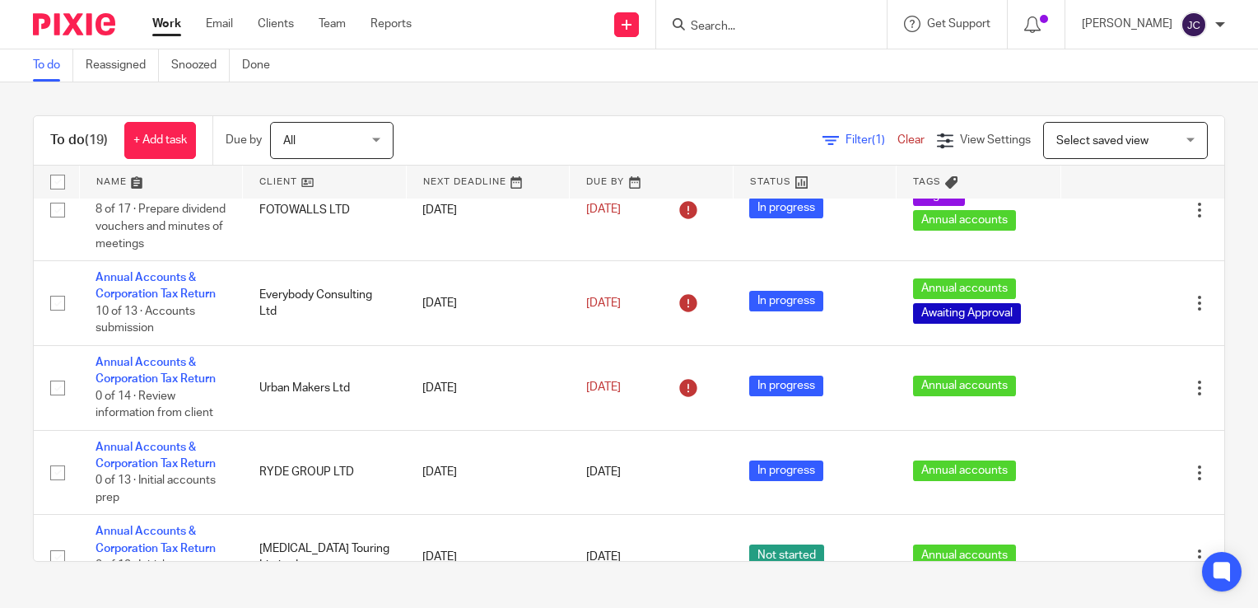
scroll to position [1153, 0]
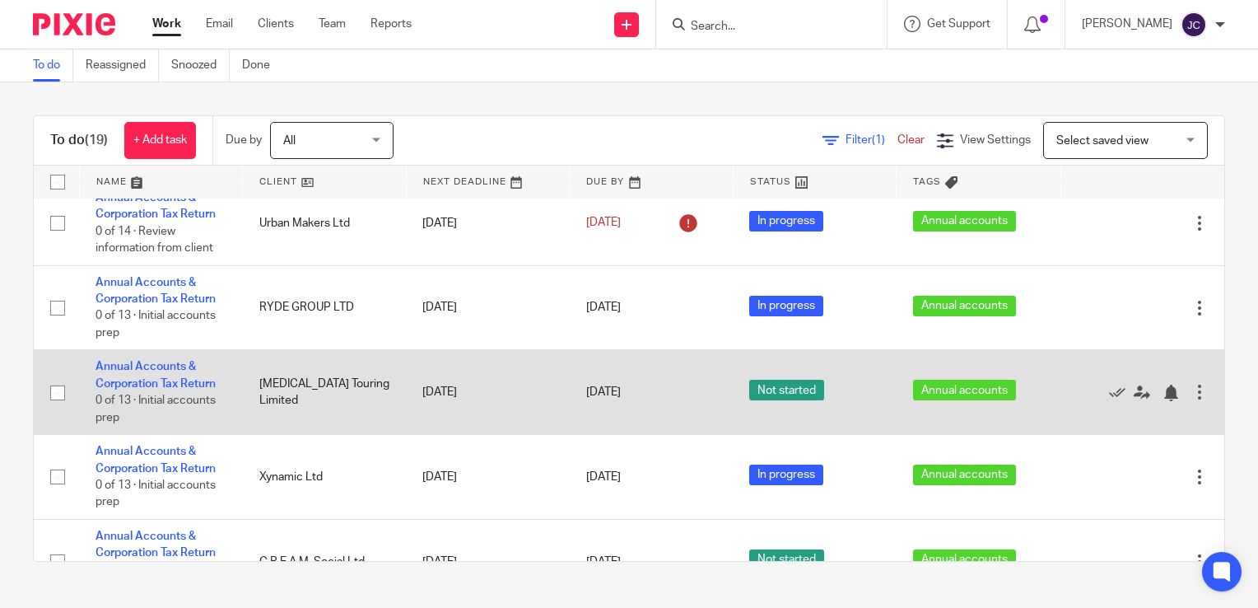
click at [1191, 400] on div at bounding box center [1199, 392] width 16 height 16
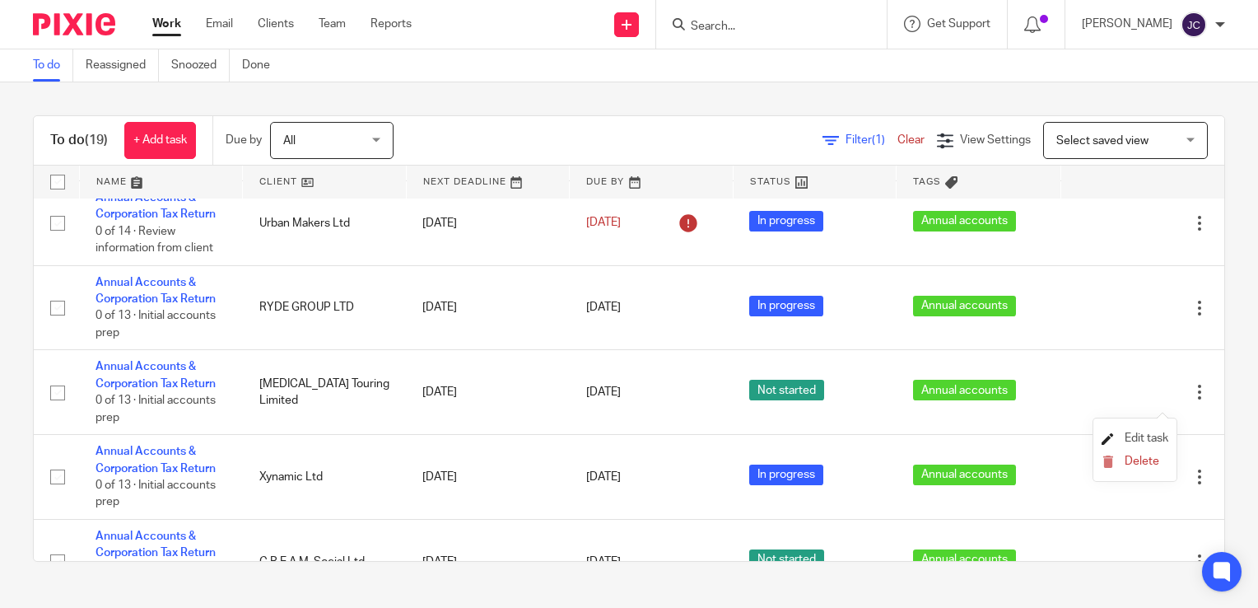
click at [1135, 438] on span "Edit task" at bounding box center [1147, 438] width 44 height 12
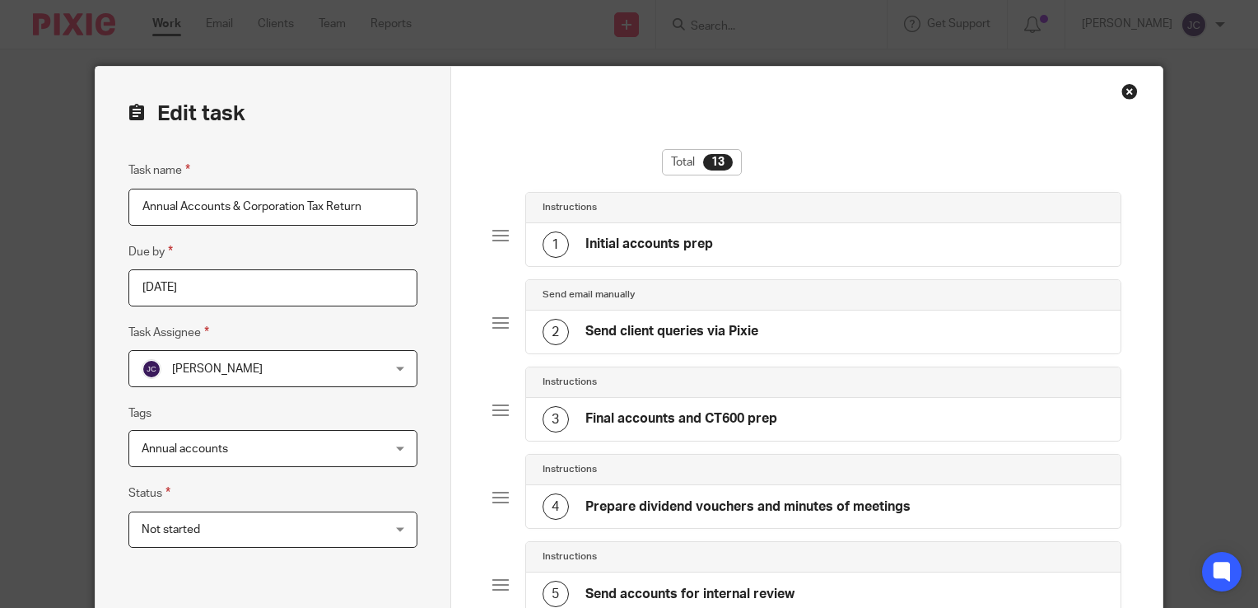
click at [250, 535] on span "Not started" at bounding box center [252, 529] width 220 height 35
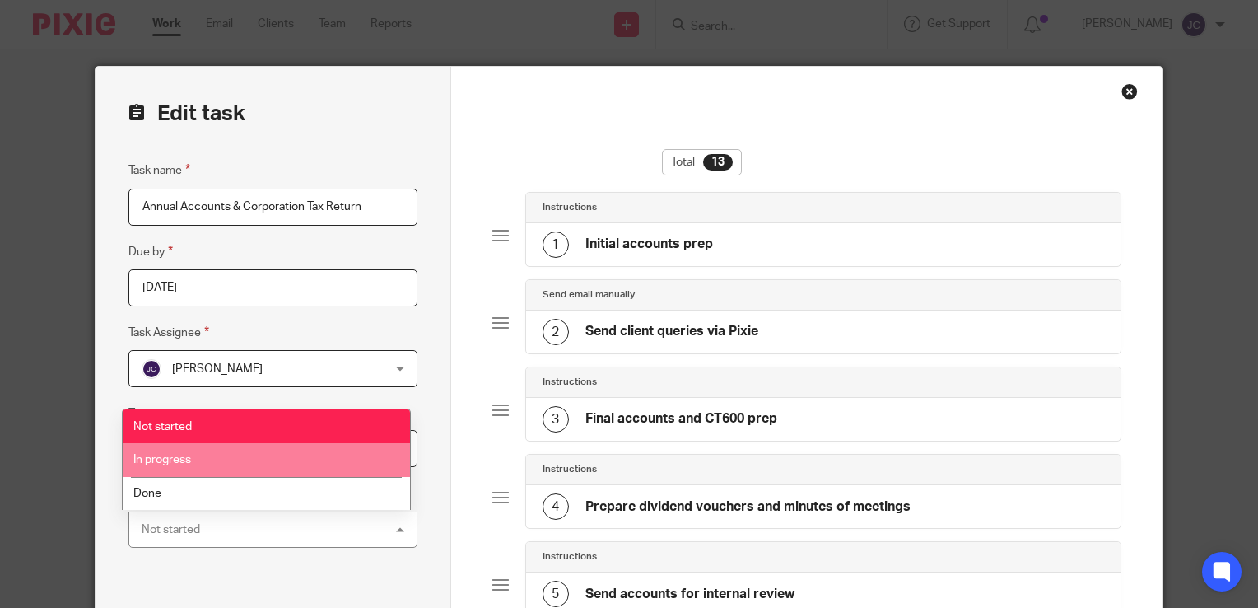
click at [236, 455] on li "In progress" at bounding box center [267, 460] width 288 height 34
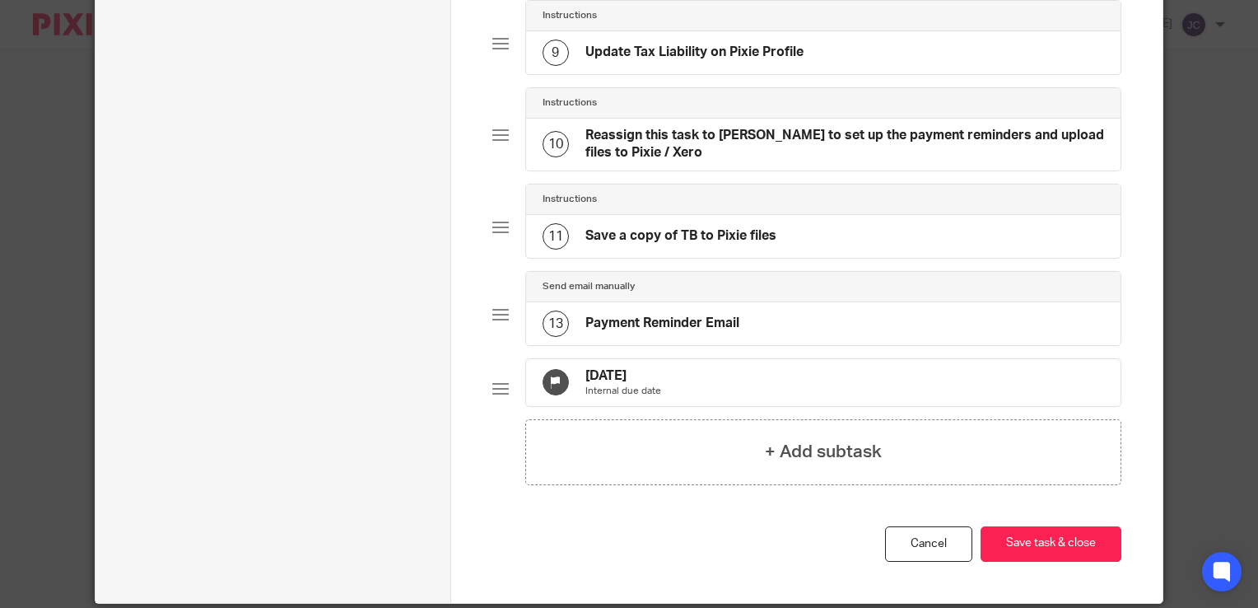
scroll to position [958, 0]
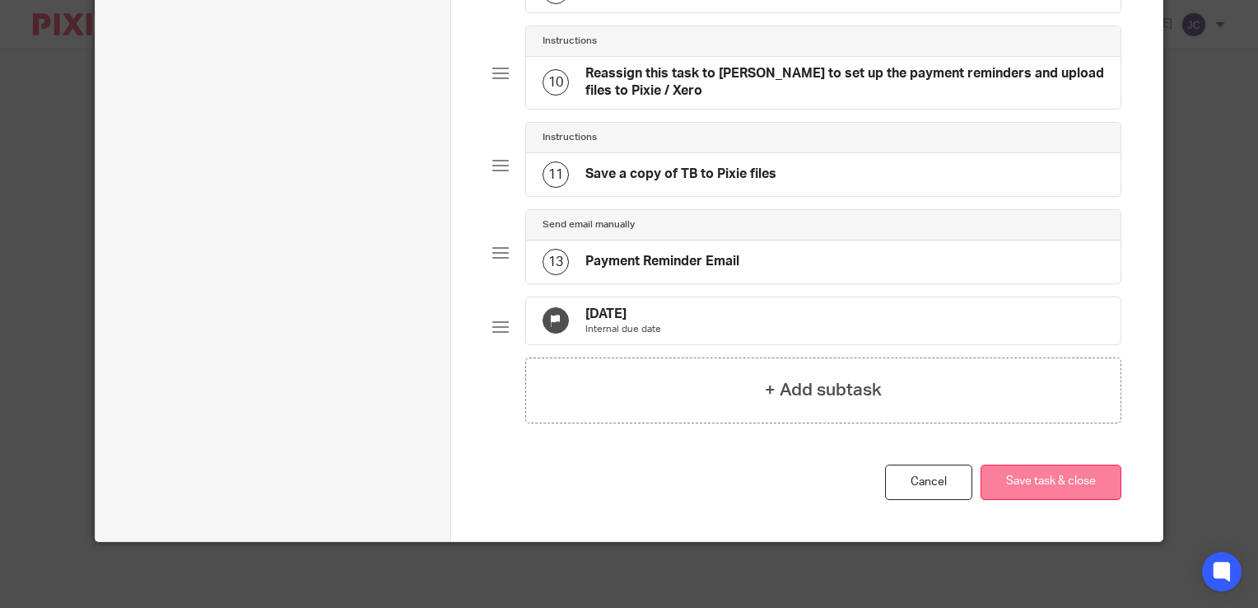
click at [1081, 483] on button "Save task & close" at bounding box center [1051, 481] width 141 height 35
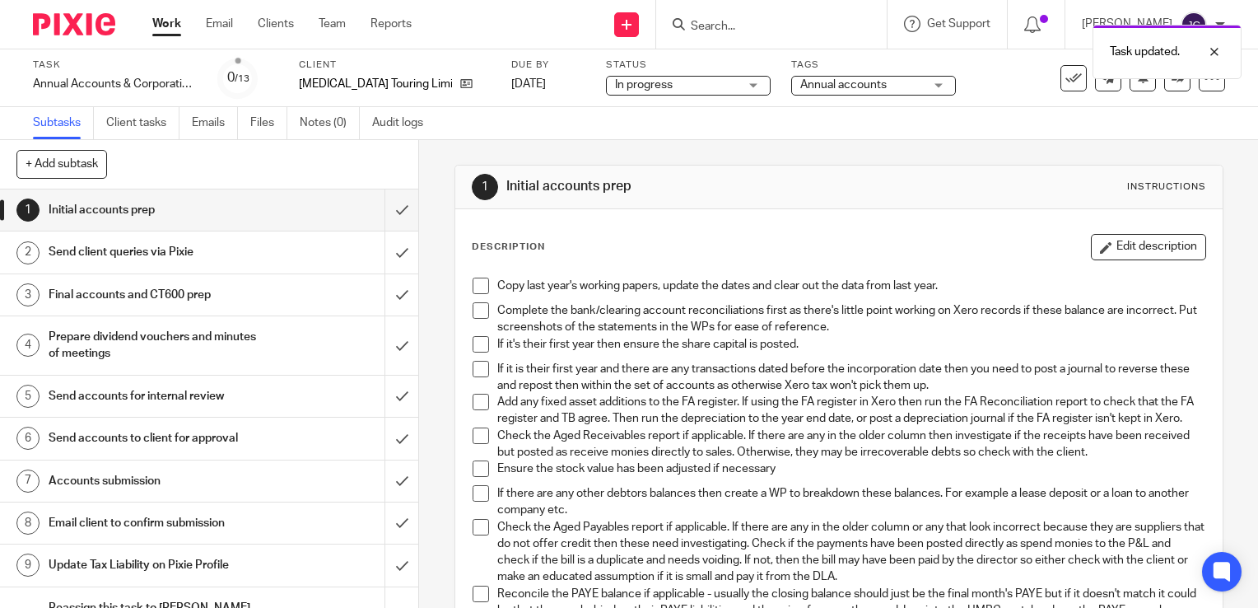
click at [171, 22] on link "Work" at bounding box center [166, 24] width 29 height 16
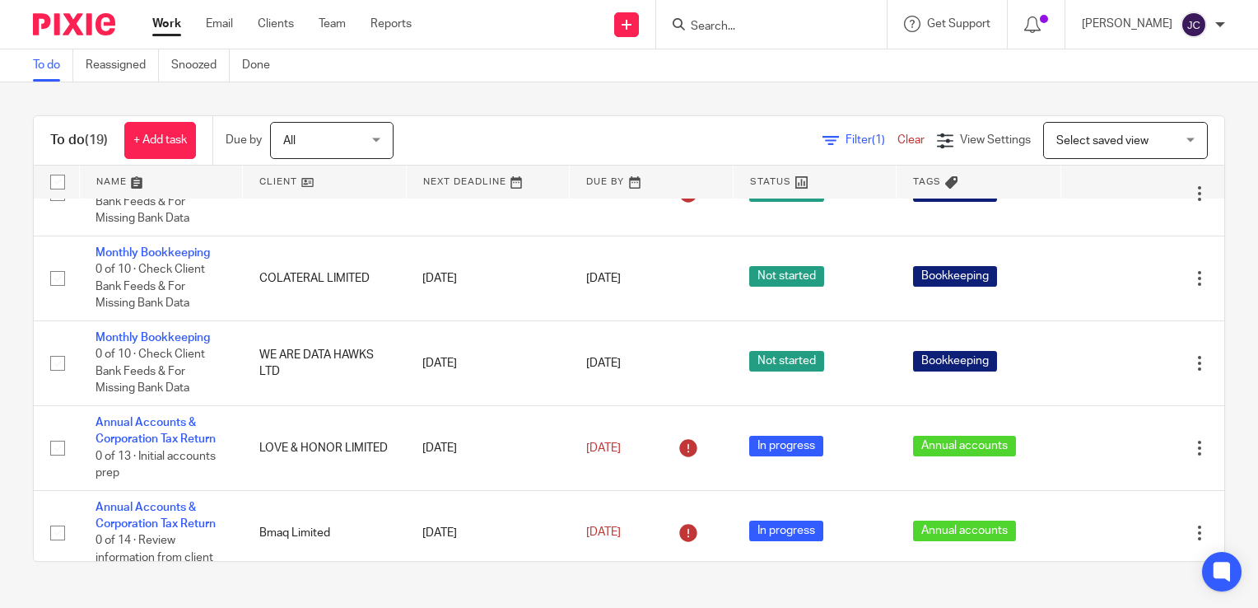
scroll to position [138, 0]
